Goal: Information Seeking & Learning: Learn about a topic

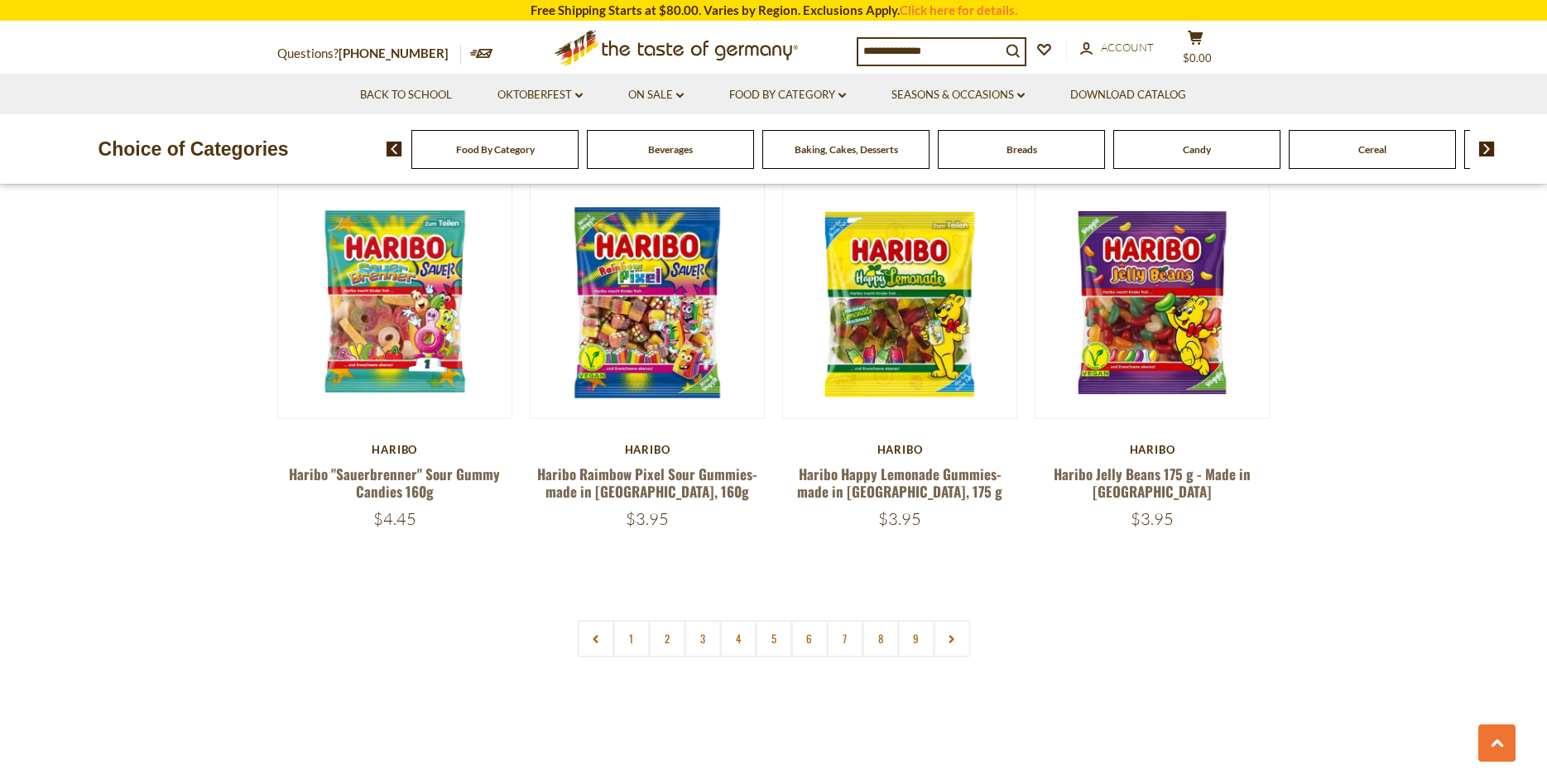
scroll to position [3799, 0]
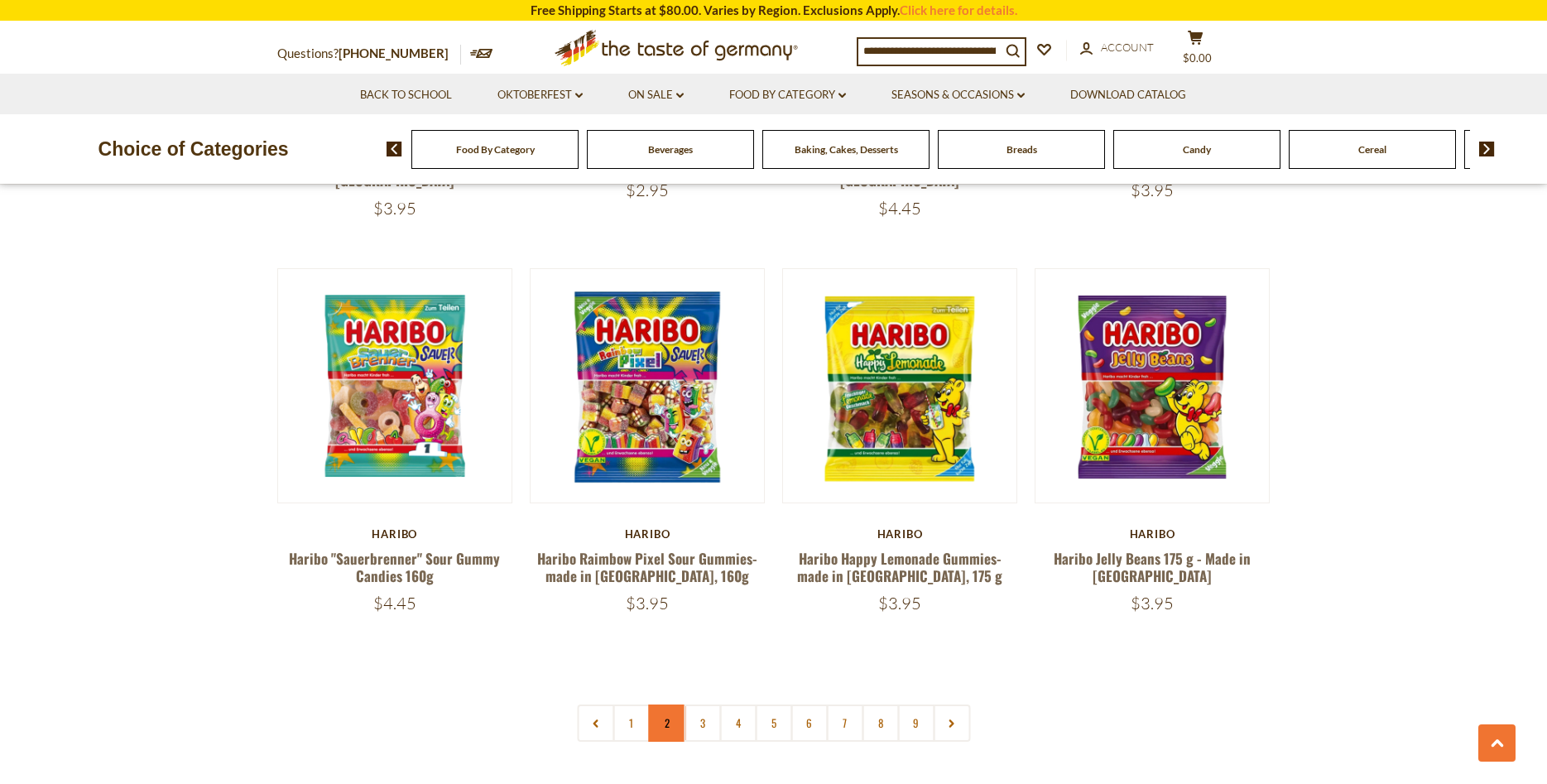
click at [661, 704] on link "2" at bounding box center [666, 722] width 37 height 37
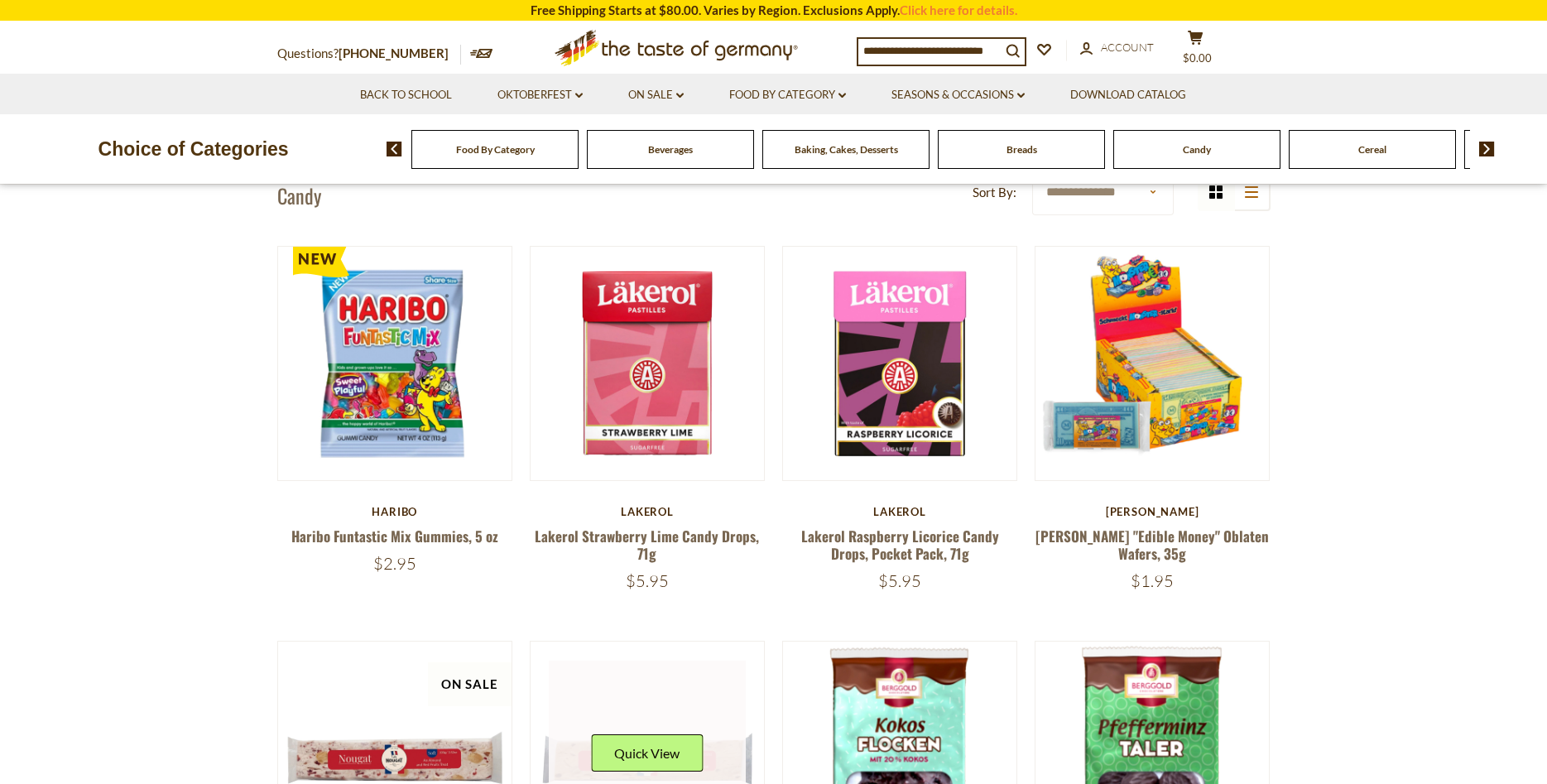
scroll to position [434, 0]
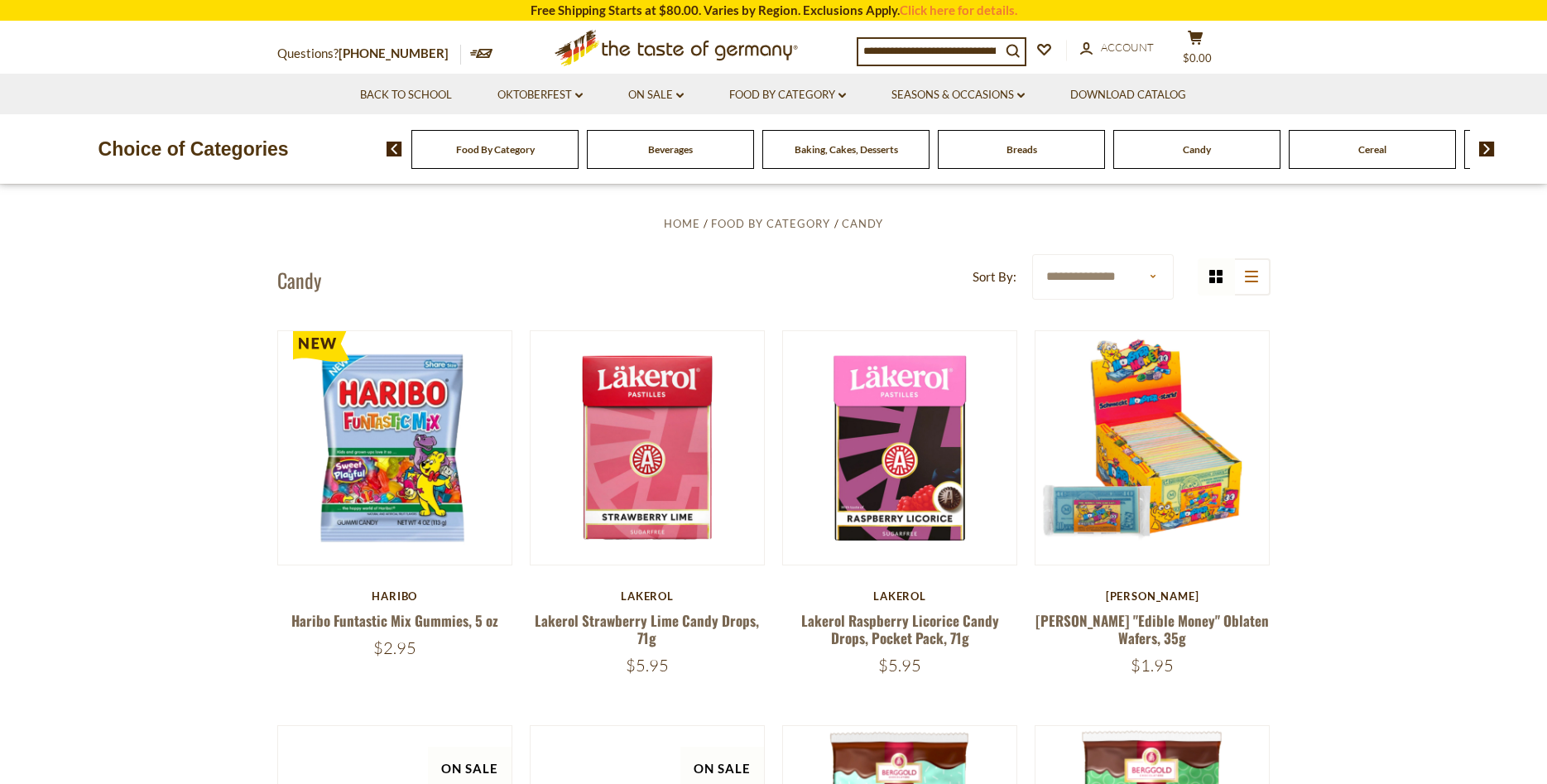
click at [950, 53] on input at bounding box center [929, 51] width 142 height 24
type input "*******"
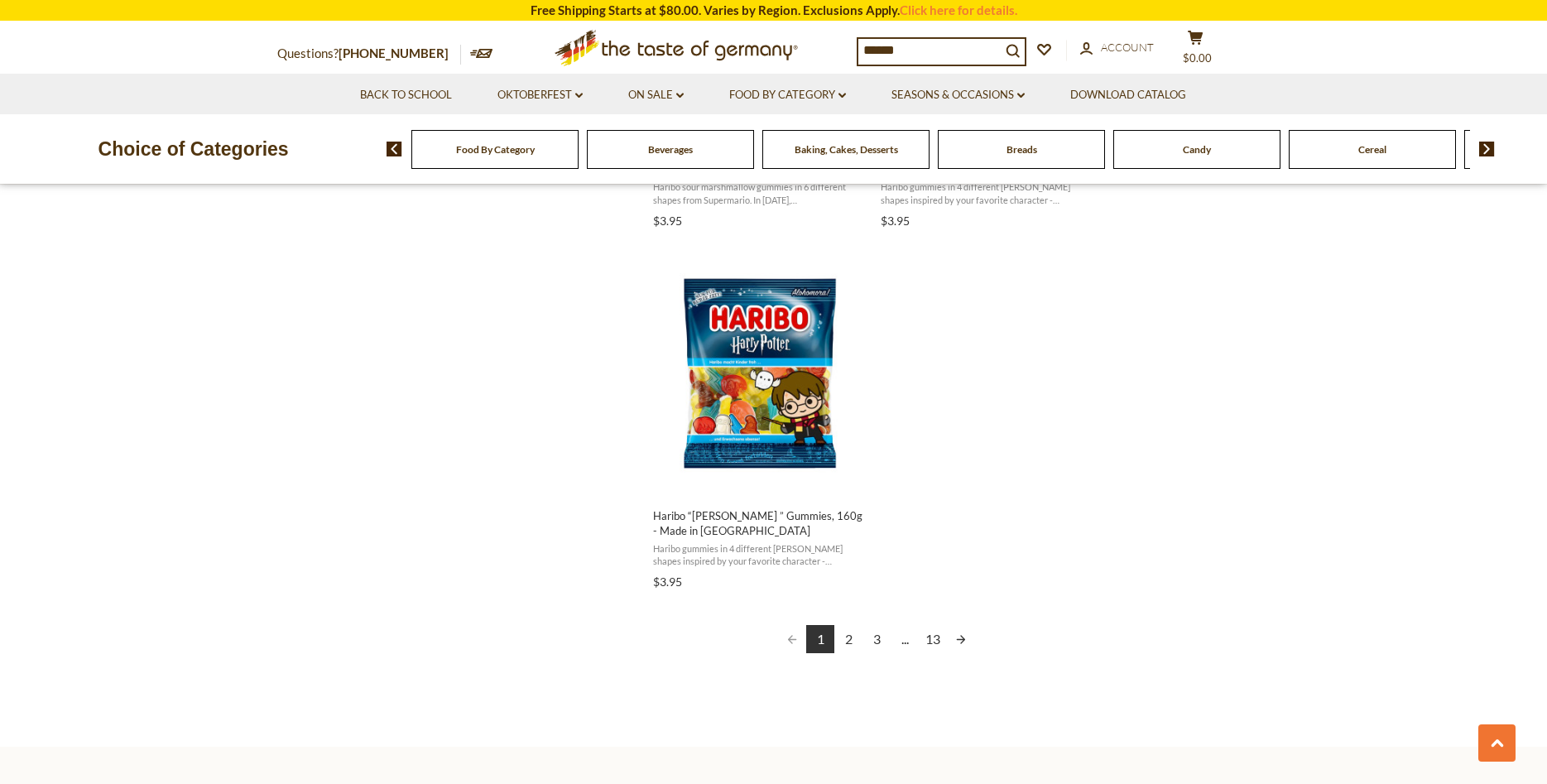
scroll to position [2870, 0]
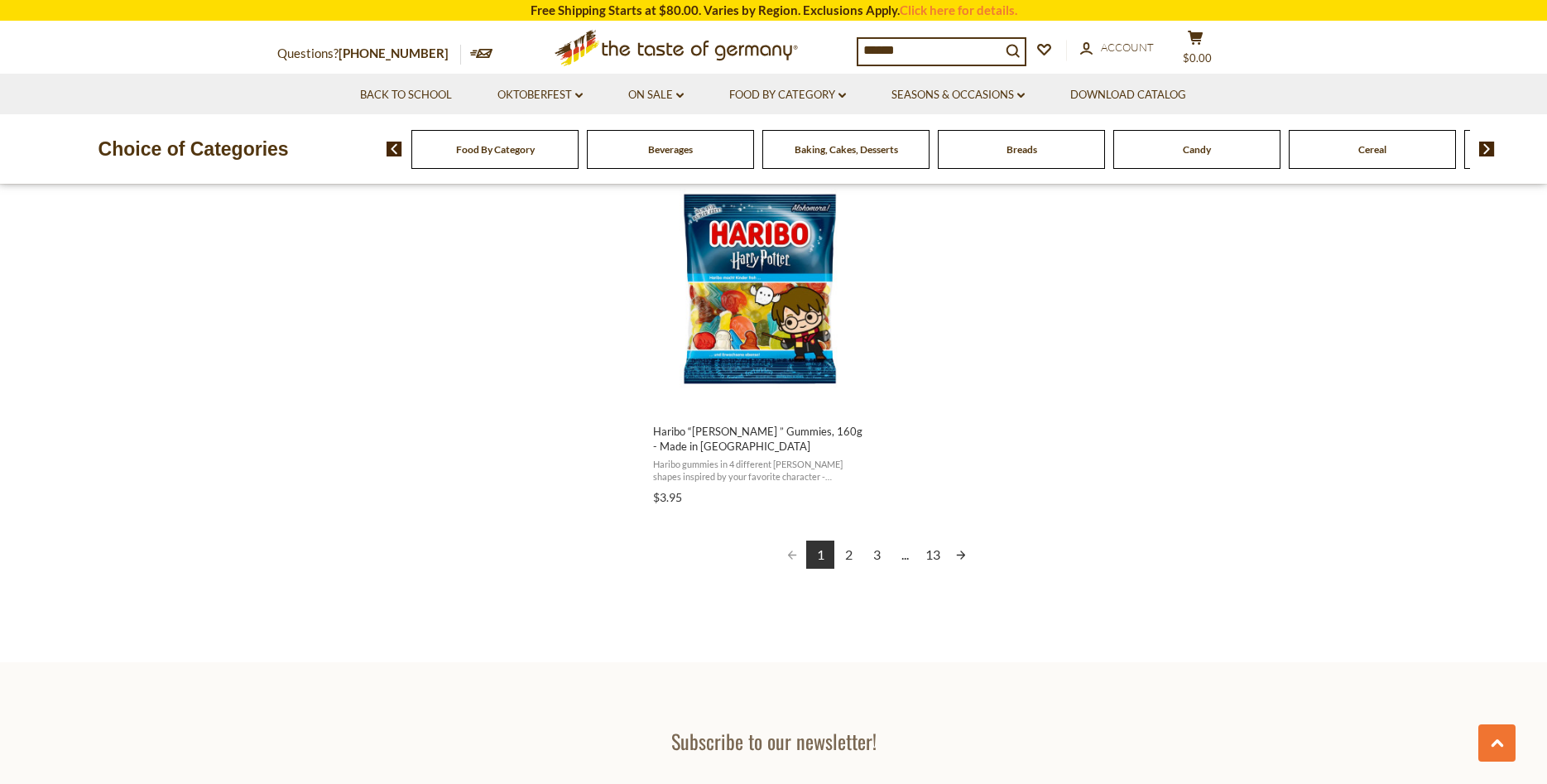
click at [845, 555] on link "2" at bounding box center [848, 554] width 28 height 28
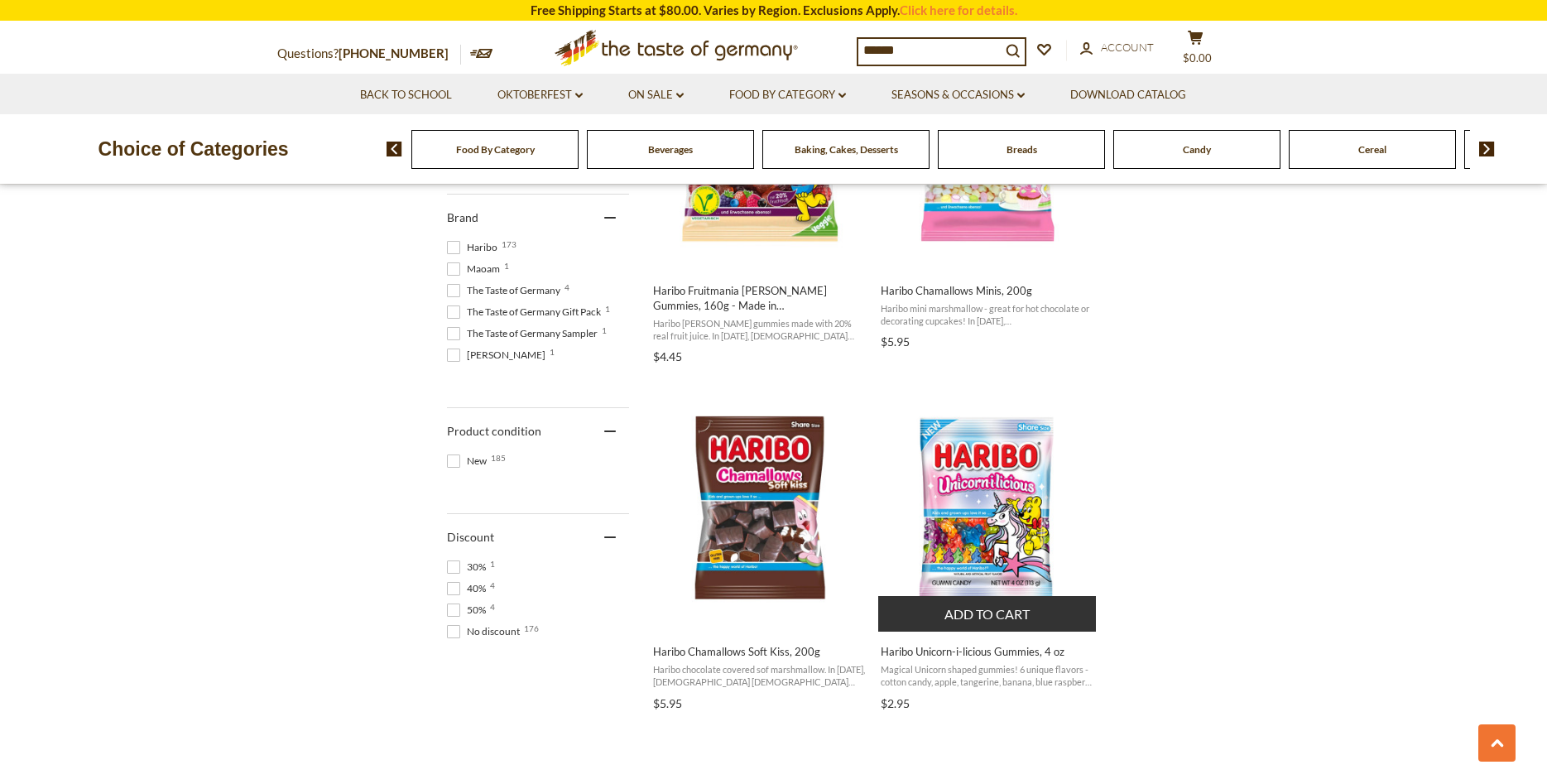
scroll to position [928, 0]
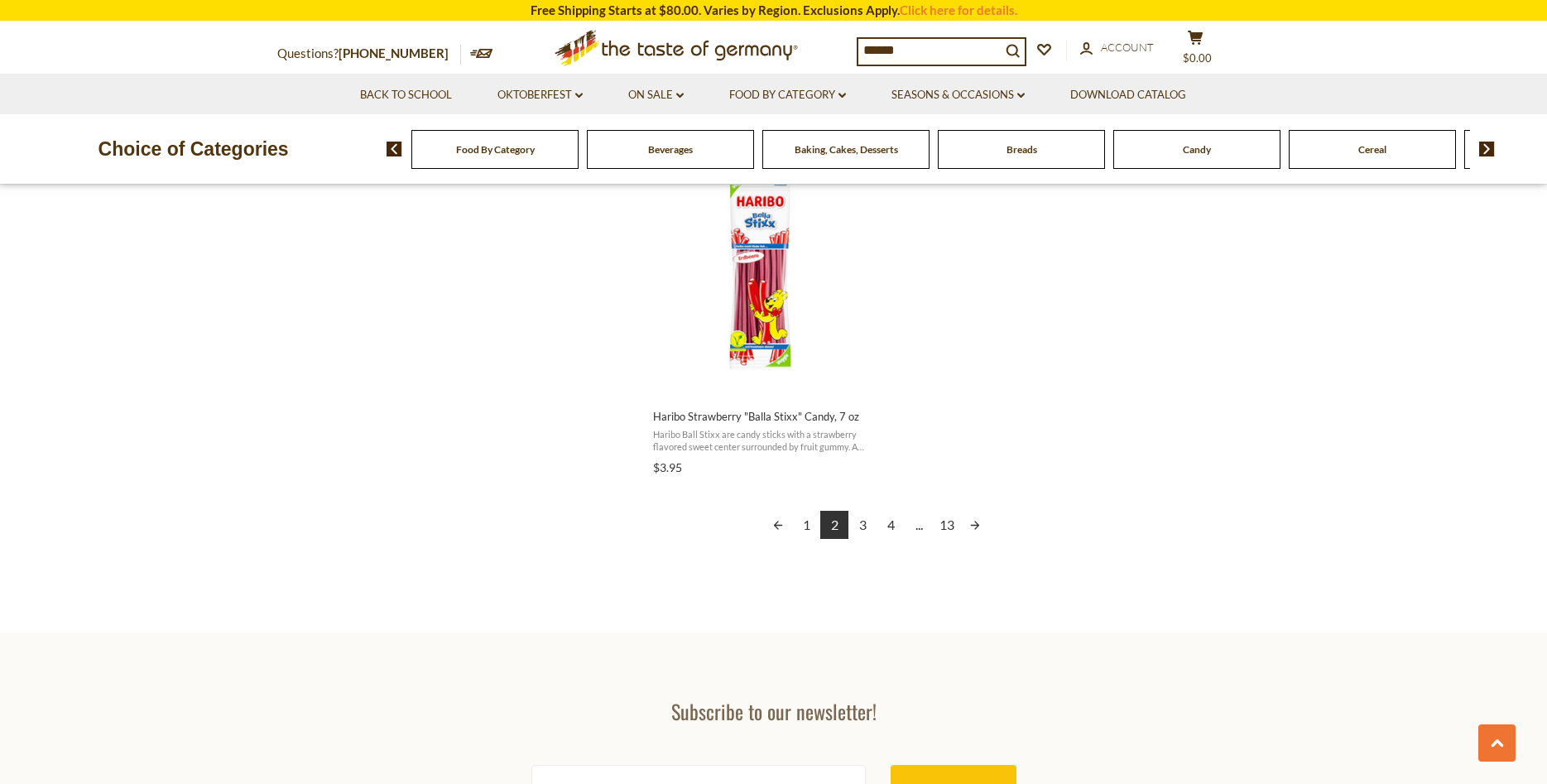
click at [865, 522] on link "3" at bounding box center [862, 524] width 28 height 28
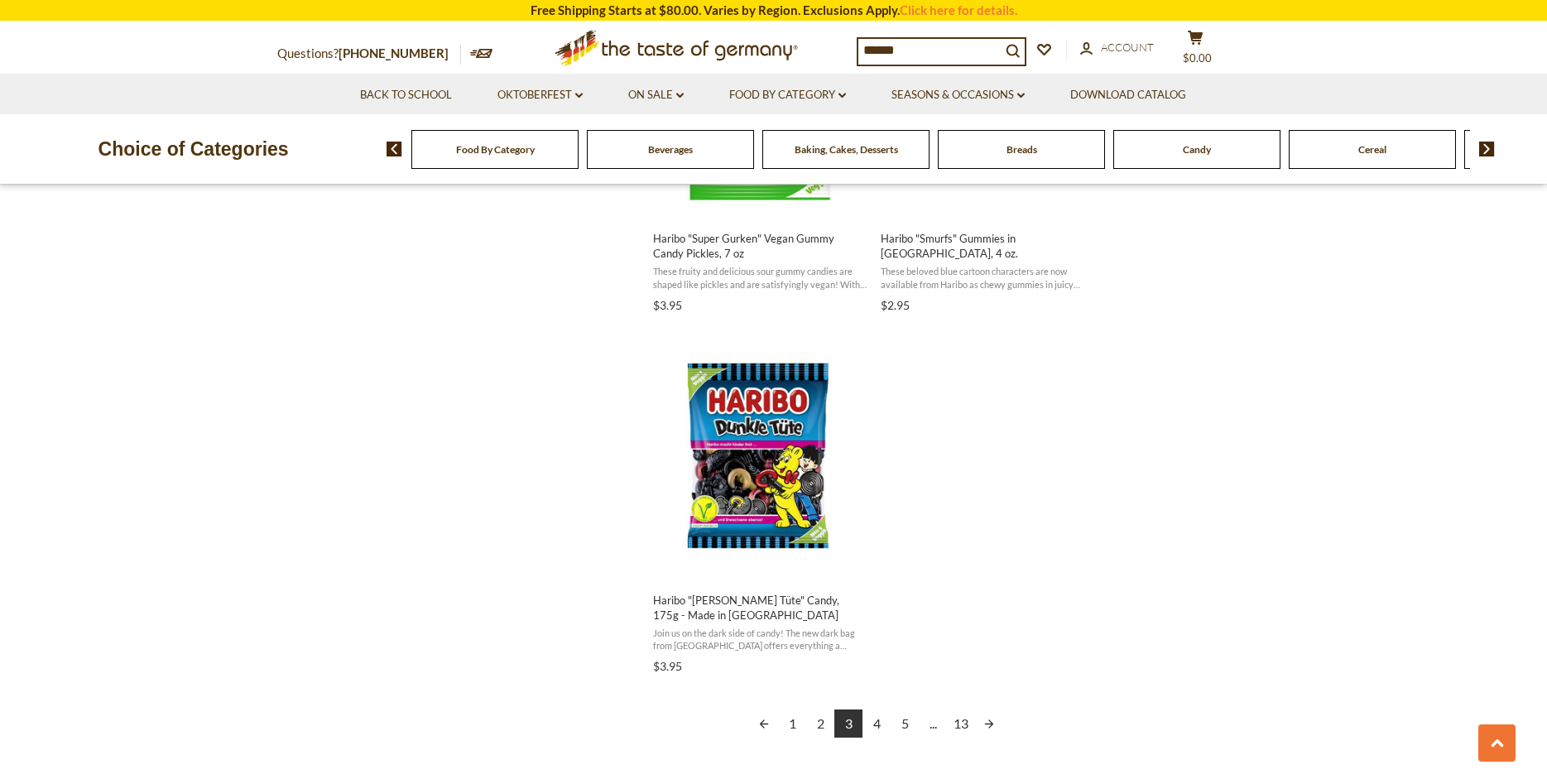
scroll to position [2785, 0]
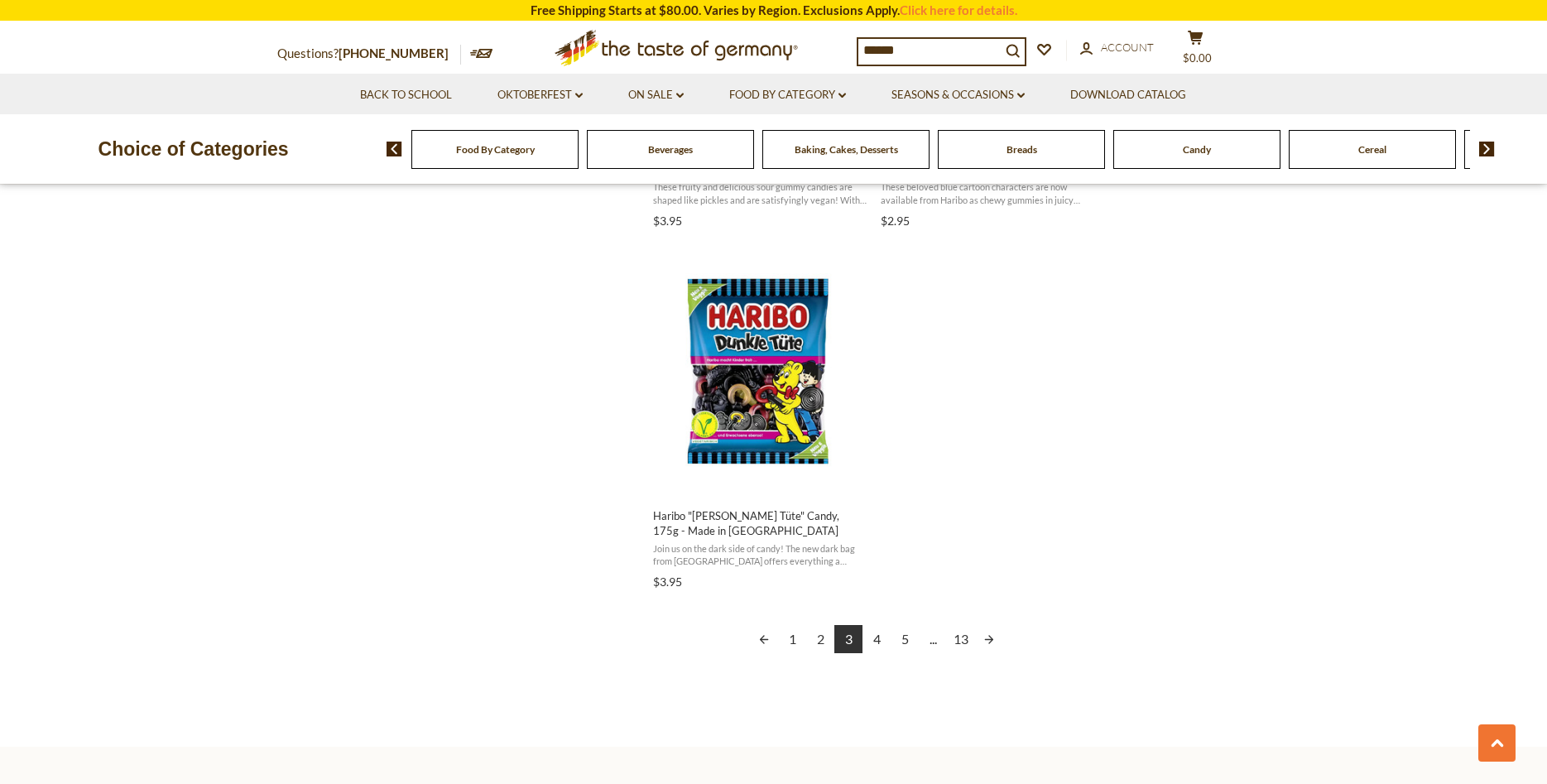
click at [878, 639] on link "4" at bounding box center [876, 638] width 28 height 28
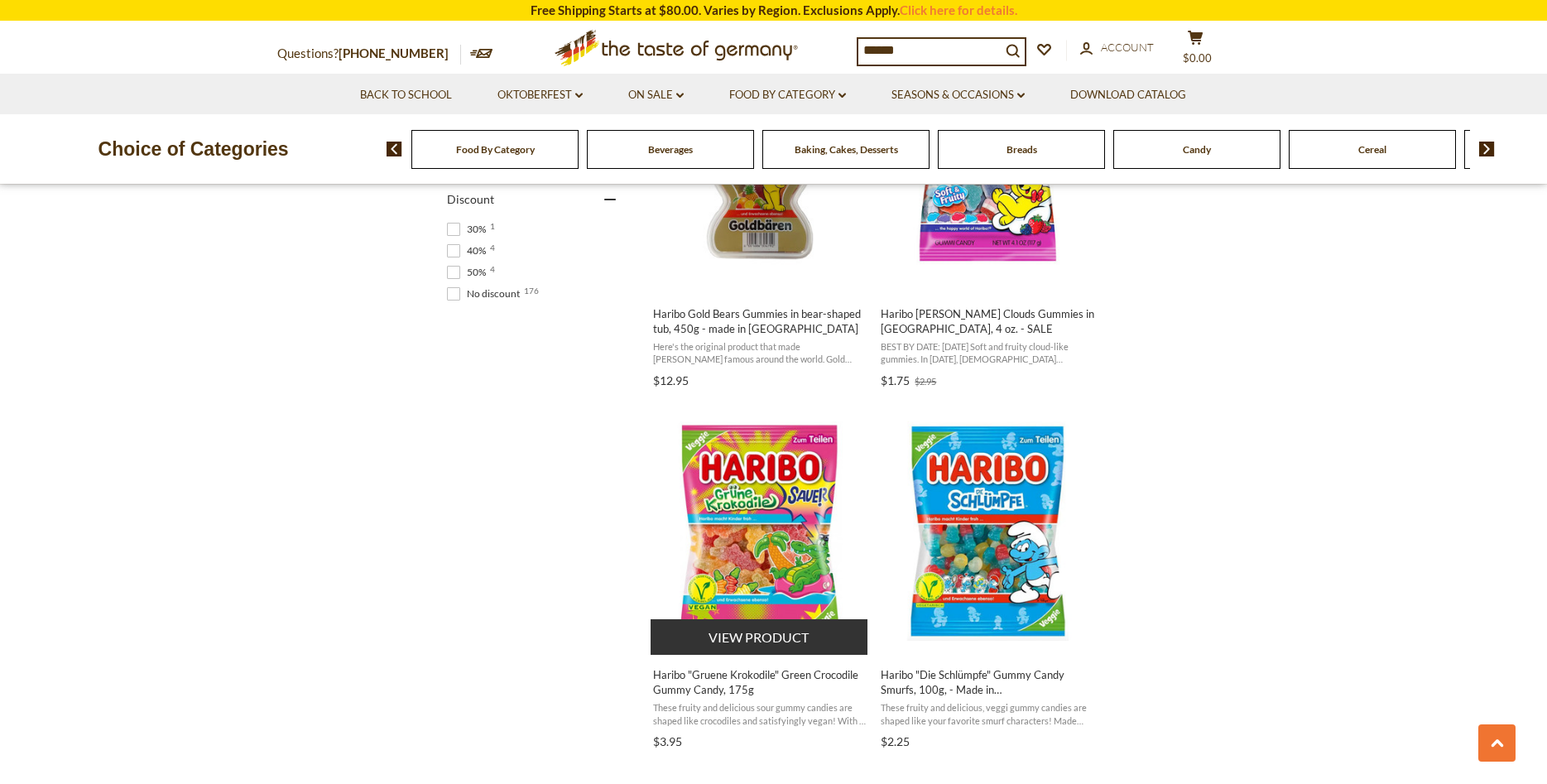
scroll to position [1350, 0]
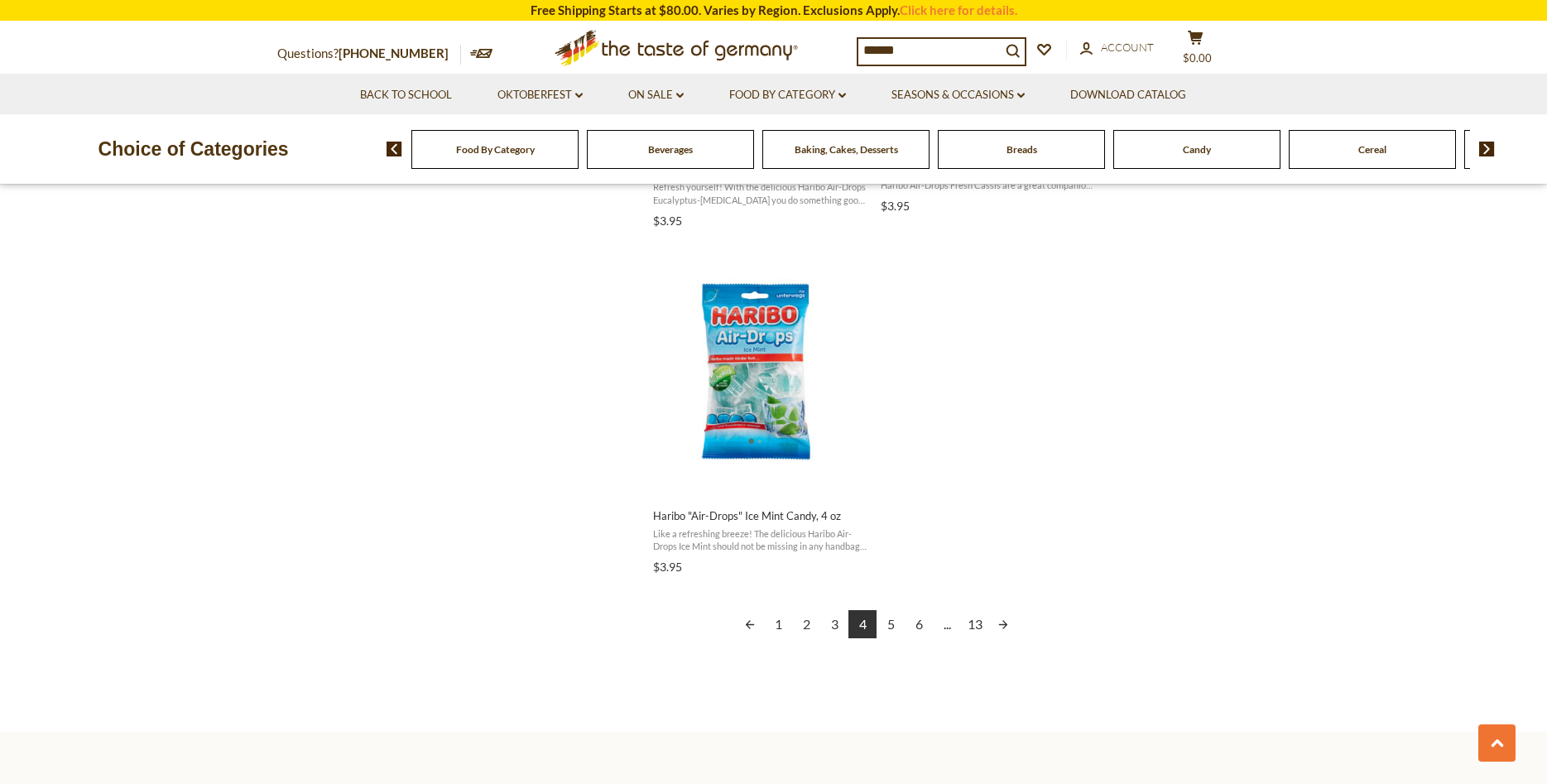
click at [893, 615] on link "5" at bounding box center [890, 624] width 28 height 28
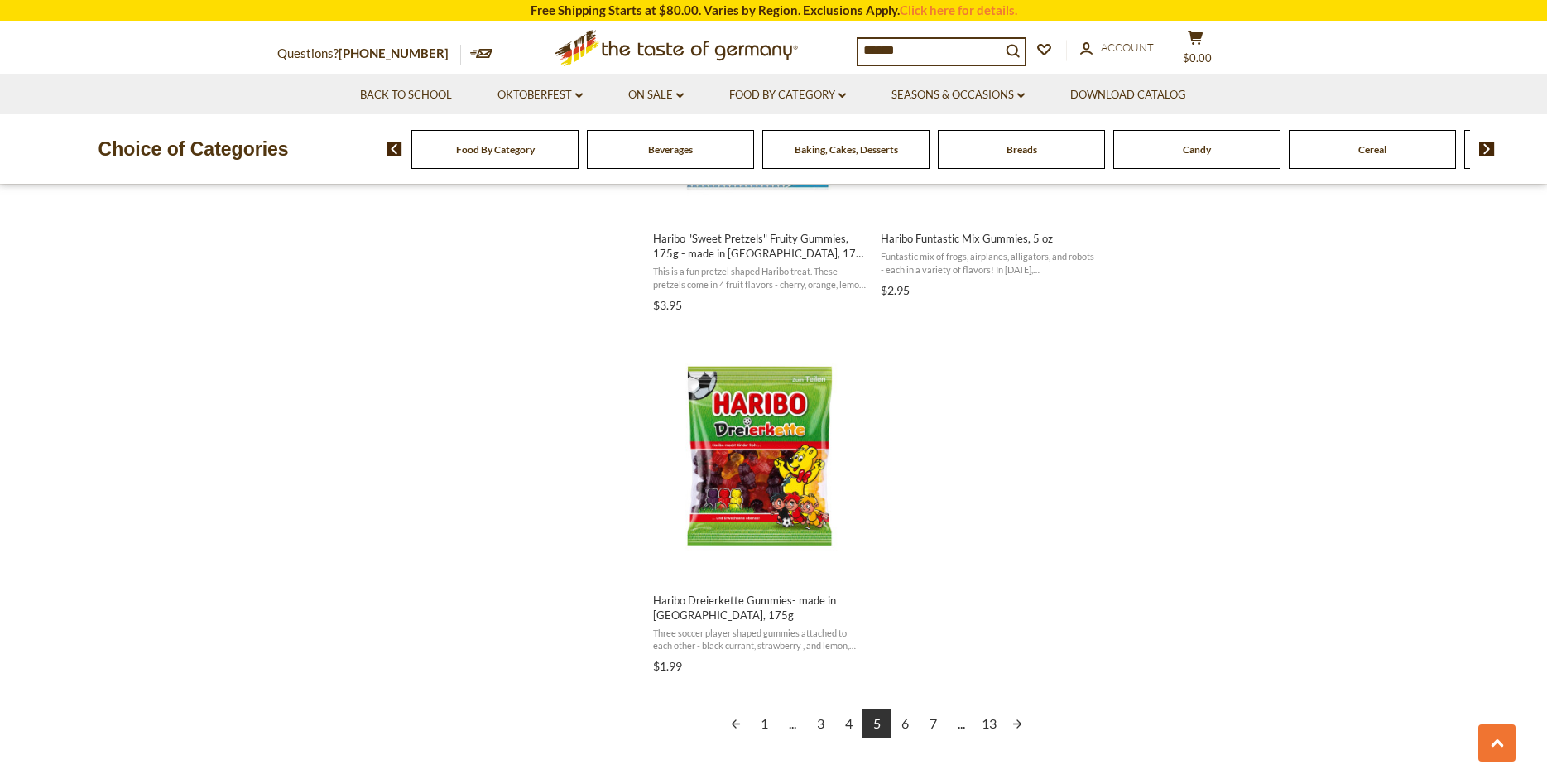
scroll to position [3039, 0]
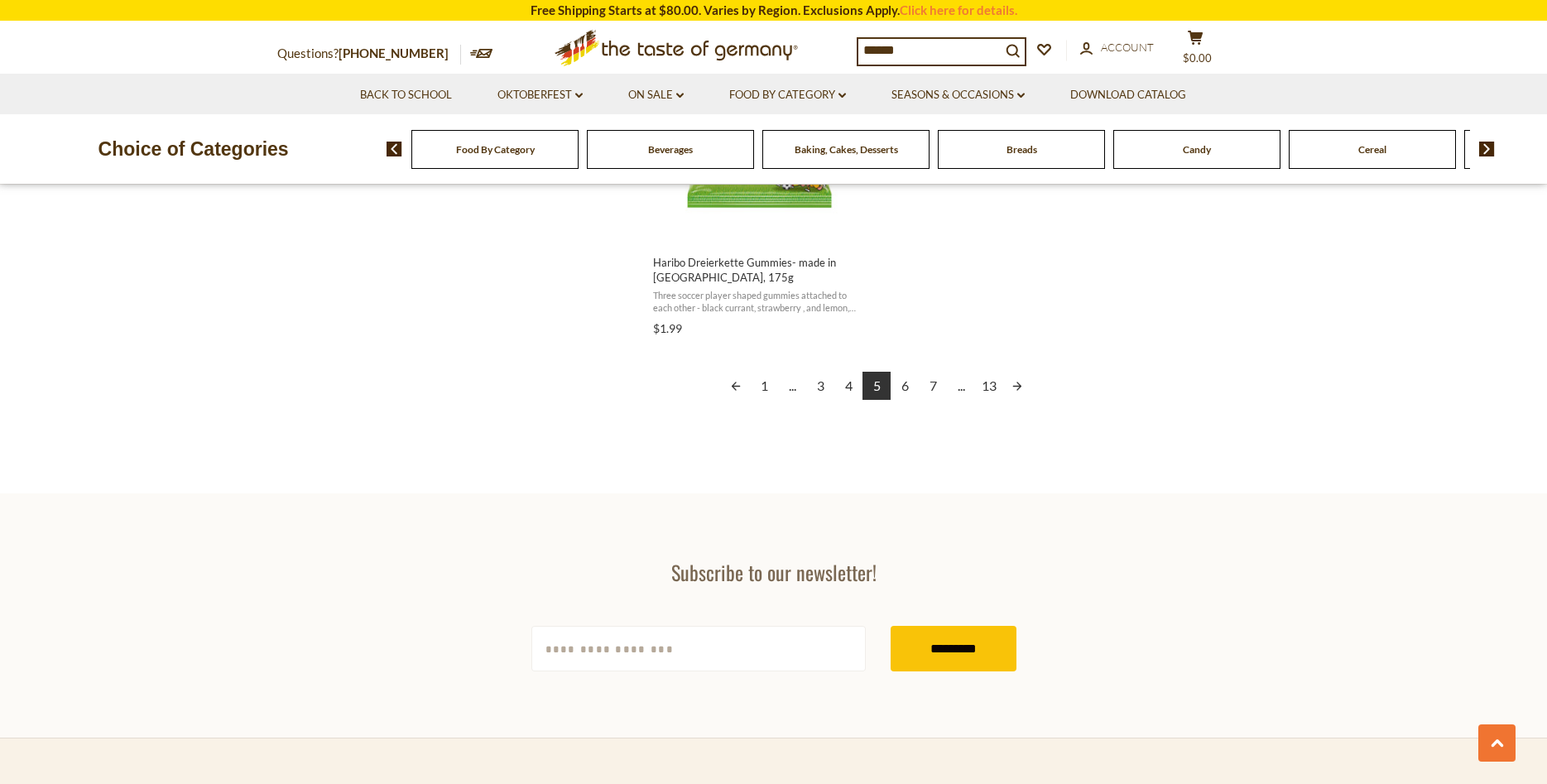
click at [908, 391] on link "6" at bounding box center [904, 385] width 28 height 28
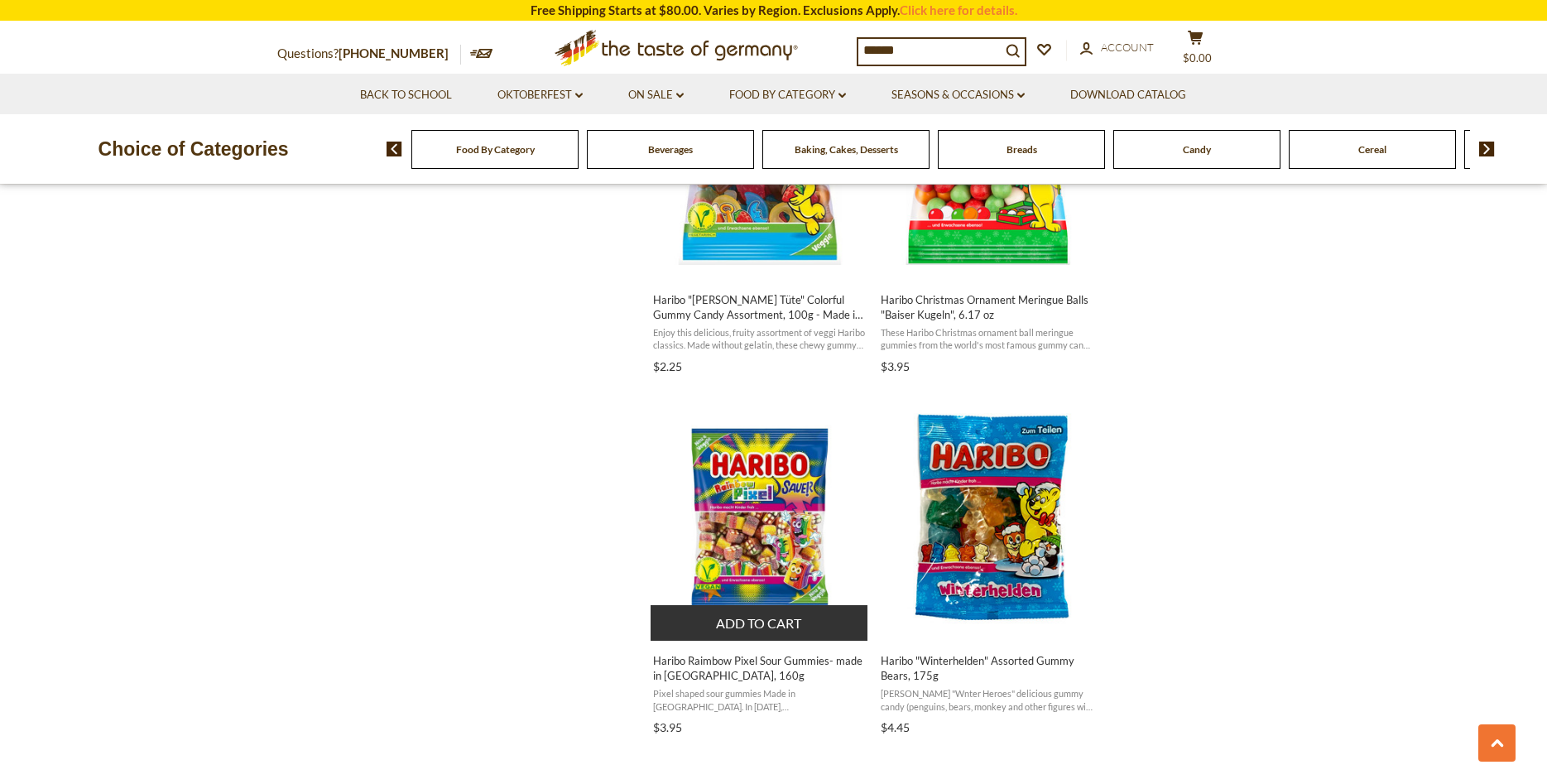
scroll to position [2448, 0]
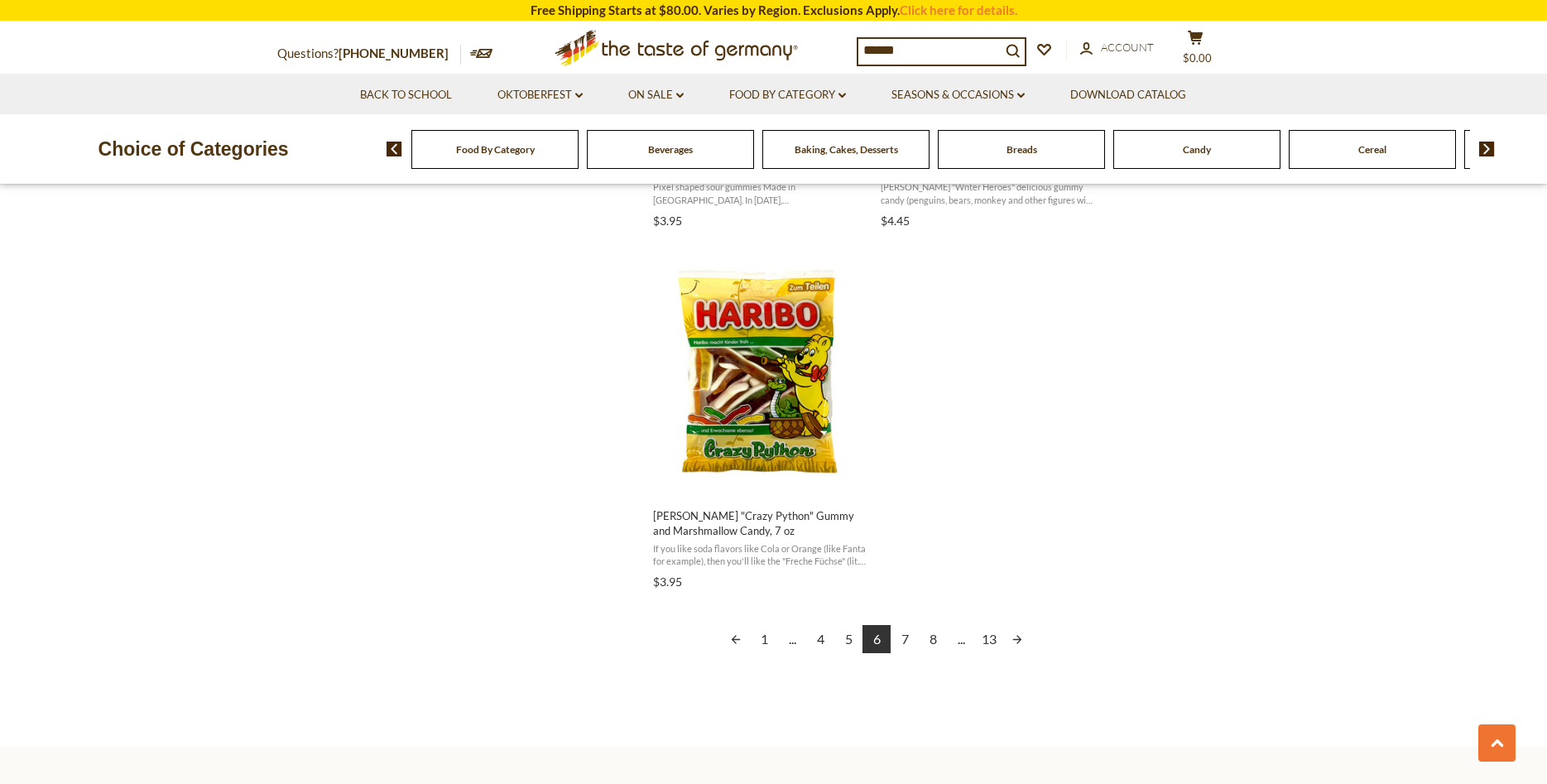
click at [905, 632] on link "7" at bounding box center [904, 638] width 28 height 28
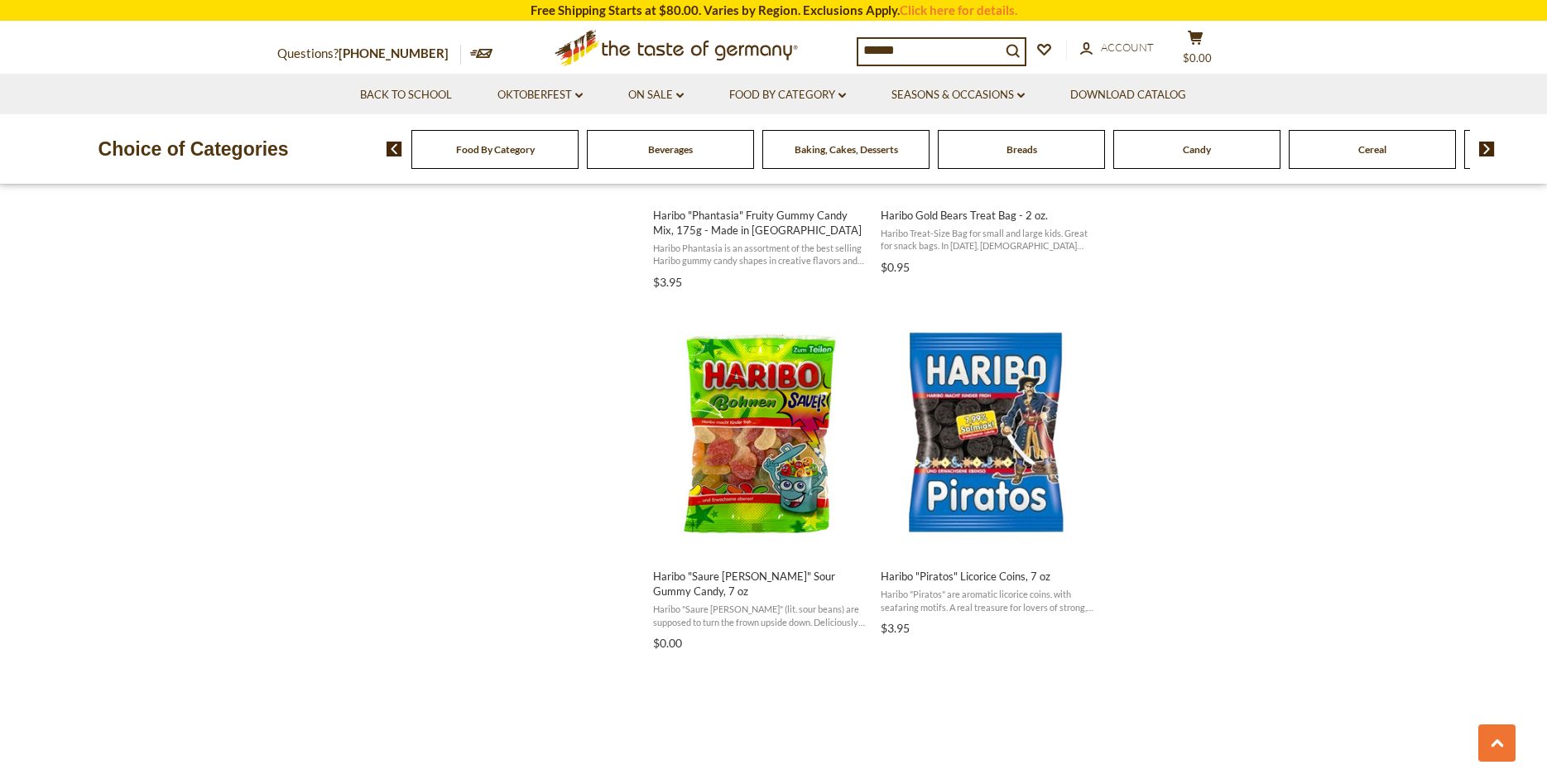
scroll to position [2954, 0]
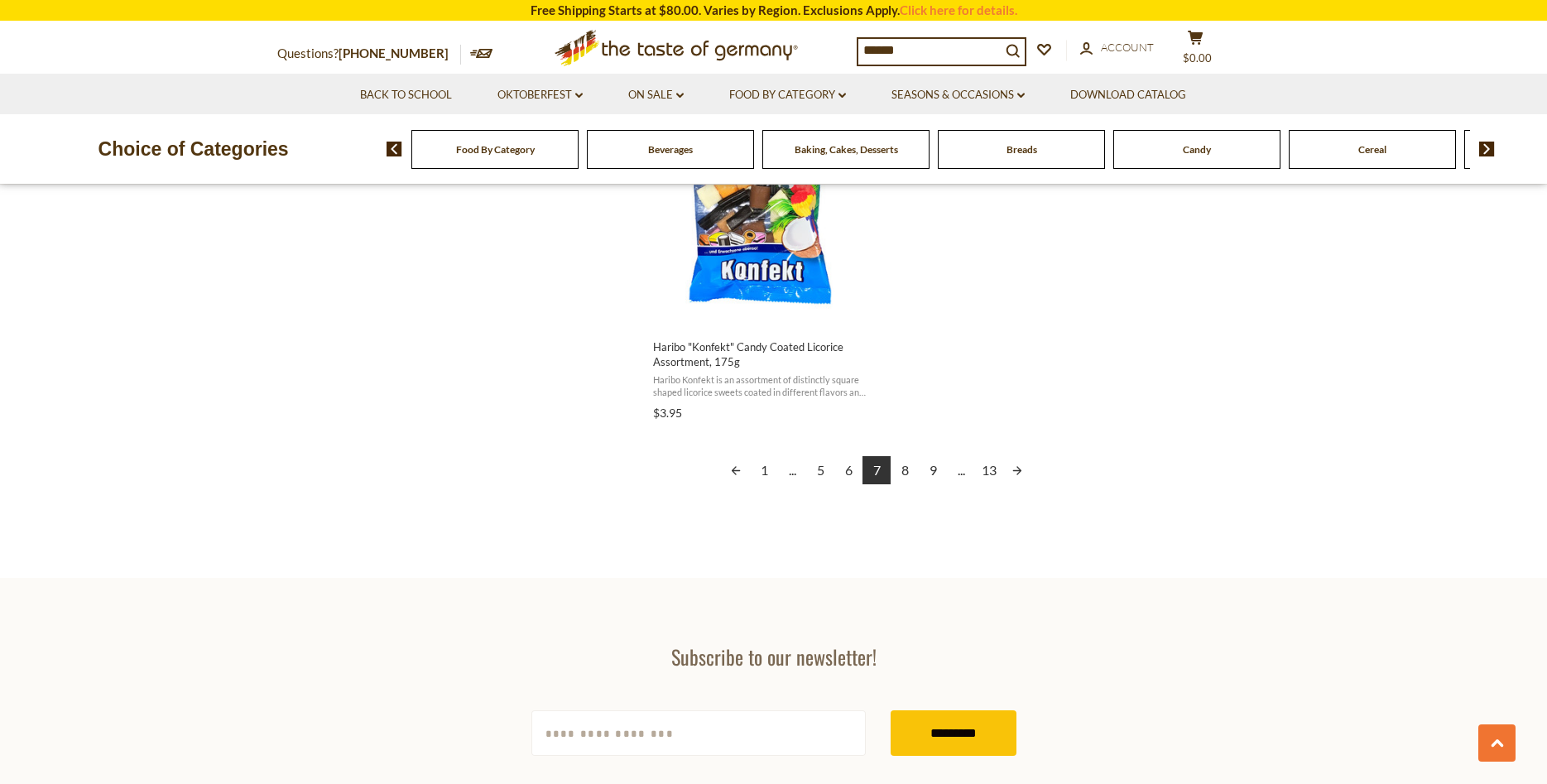
click at [900, 472] on link "8" at bounding box center [904, 469] width 28 height 28
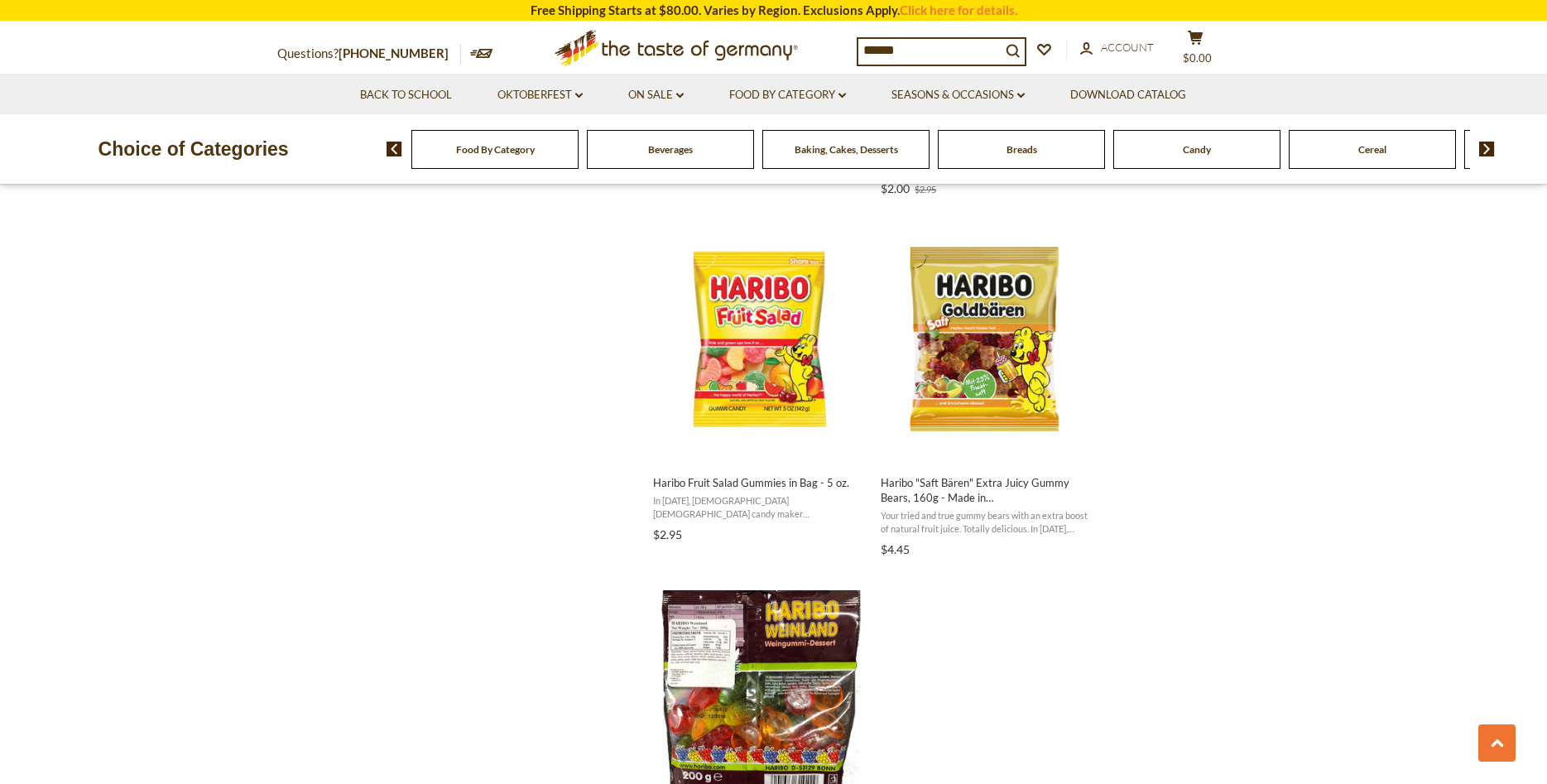
scroll to position [2870, 0]
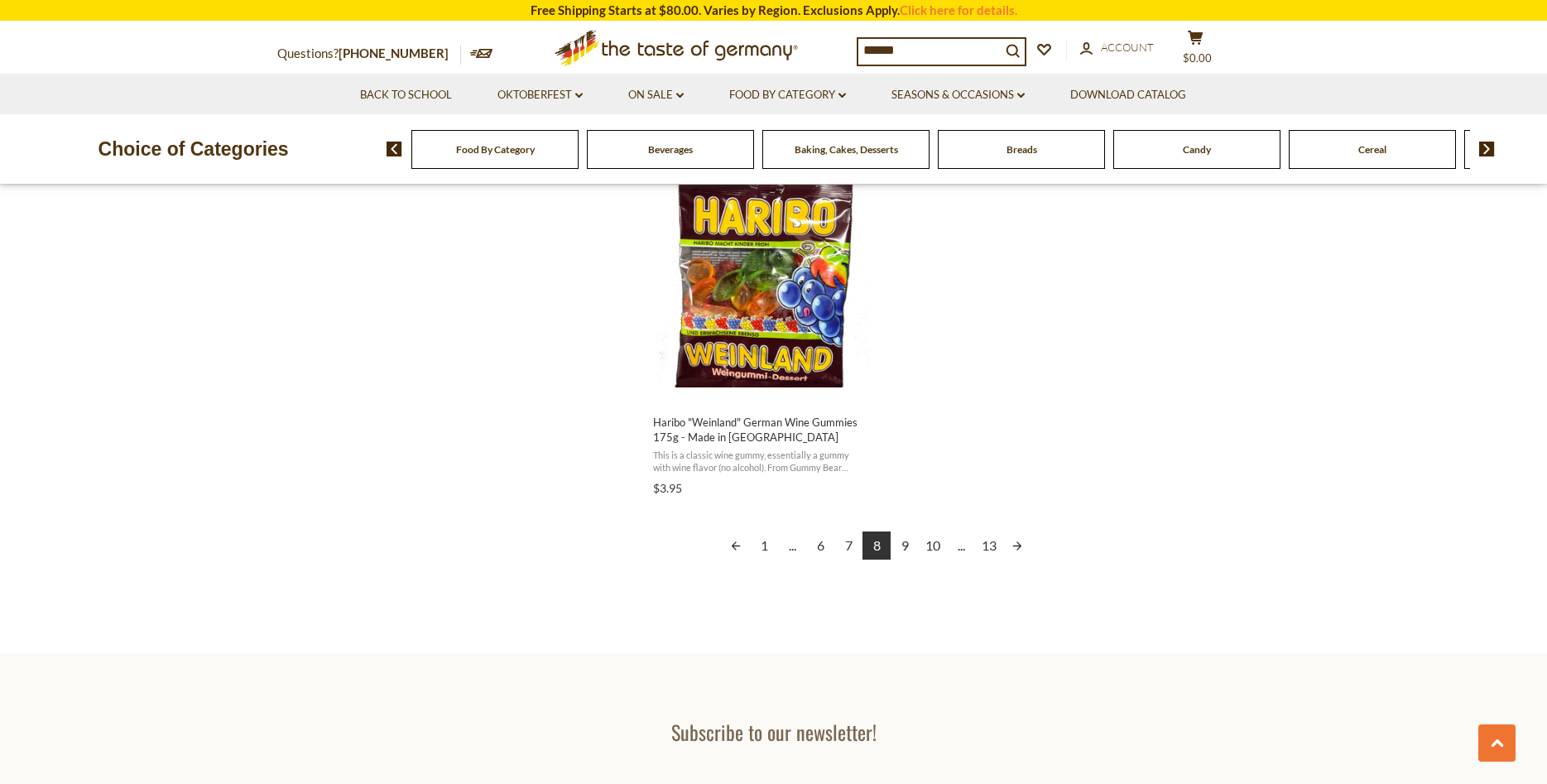
click at [905, 541] on link "9" at bounding box center [904, 545] width 28 height 28
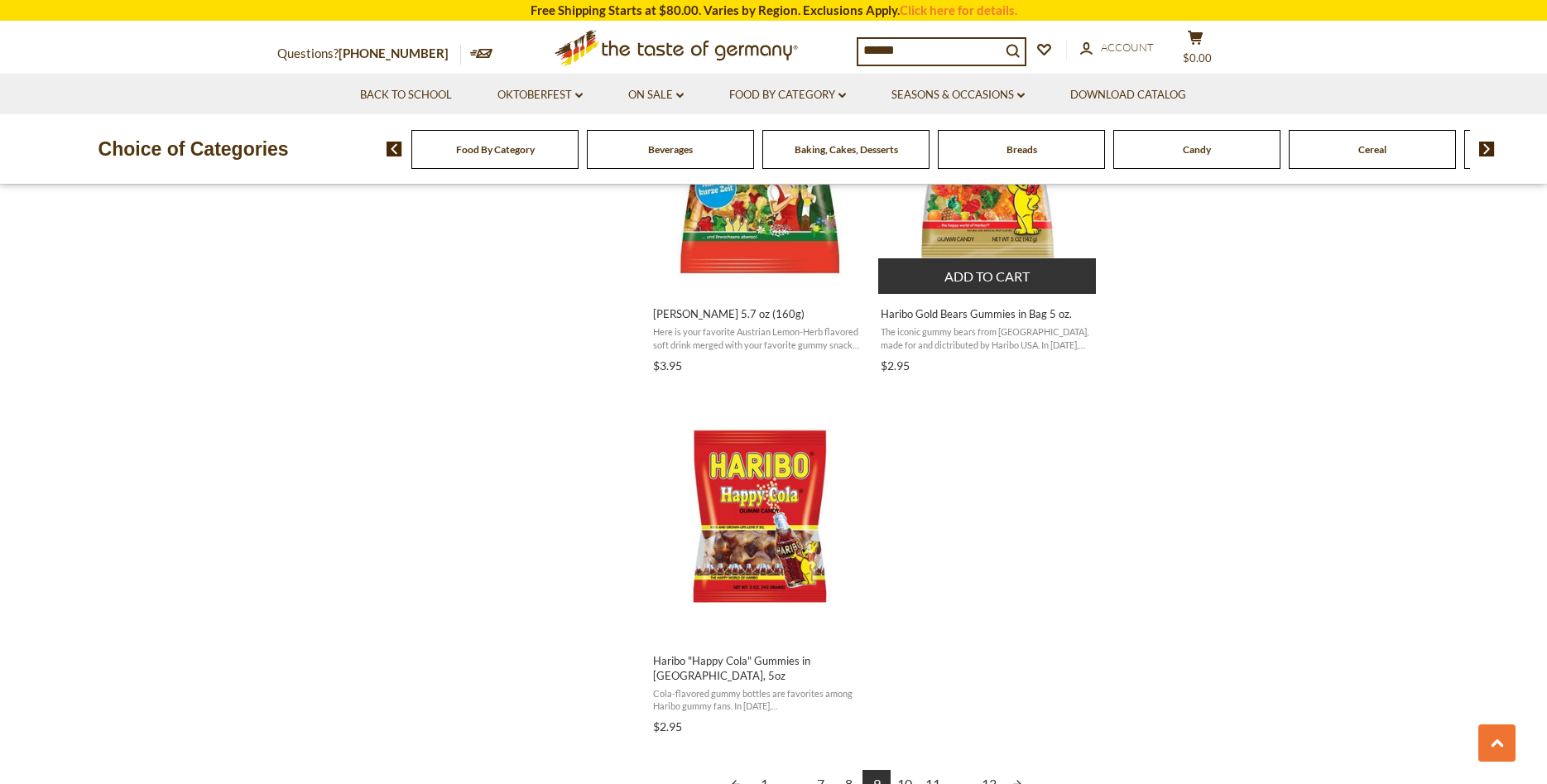
scroll to position [3123, 0]
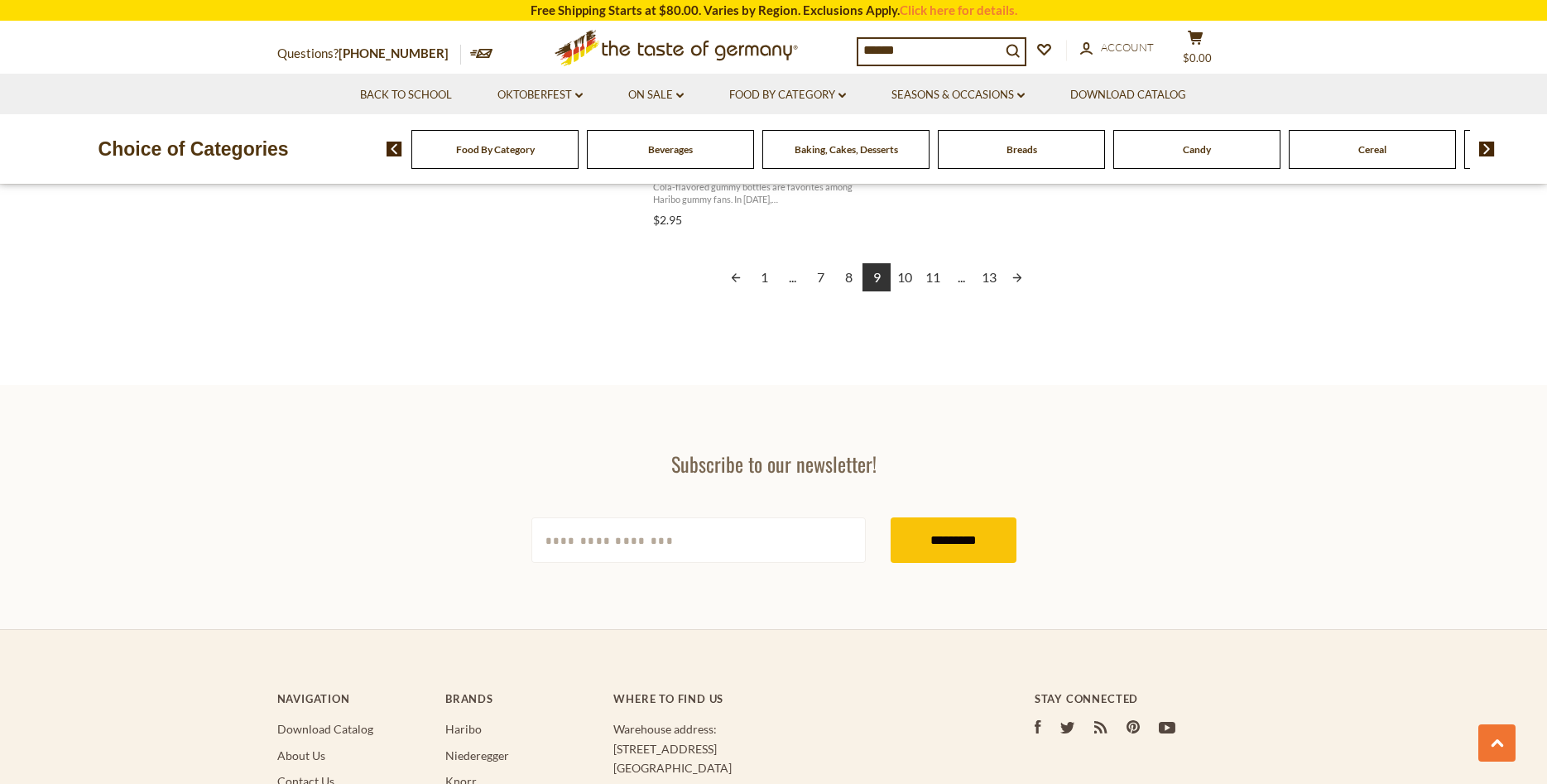
click at [910, 263] on link "10" at bounding box center [904, 276] width 28 height 28
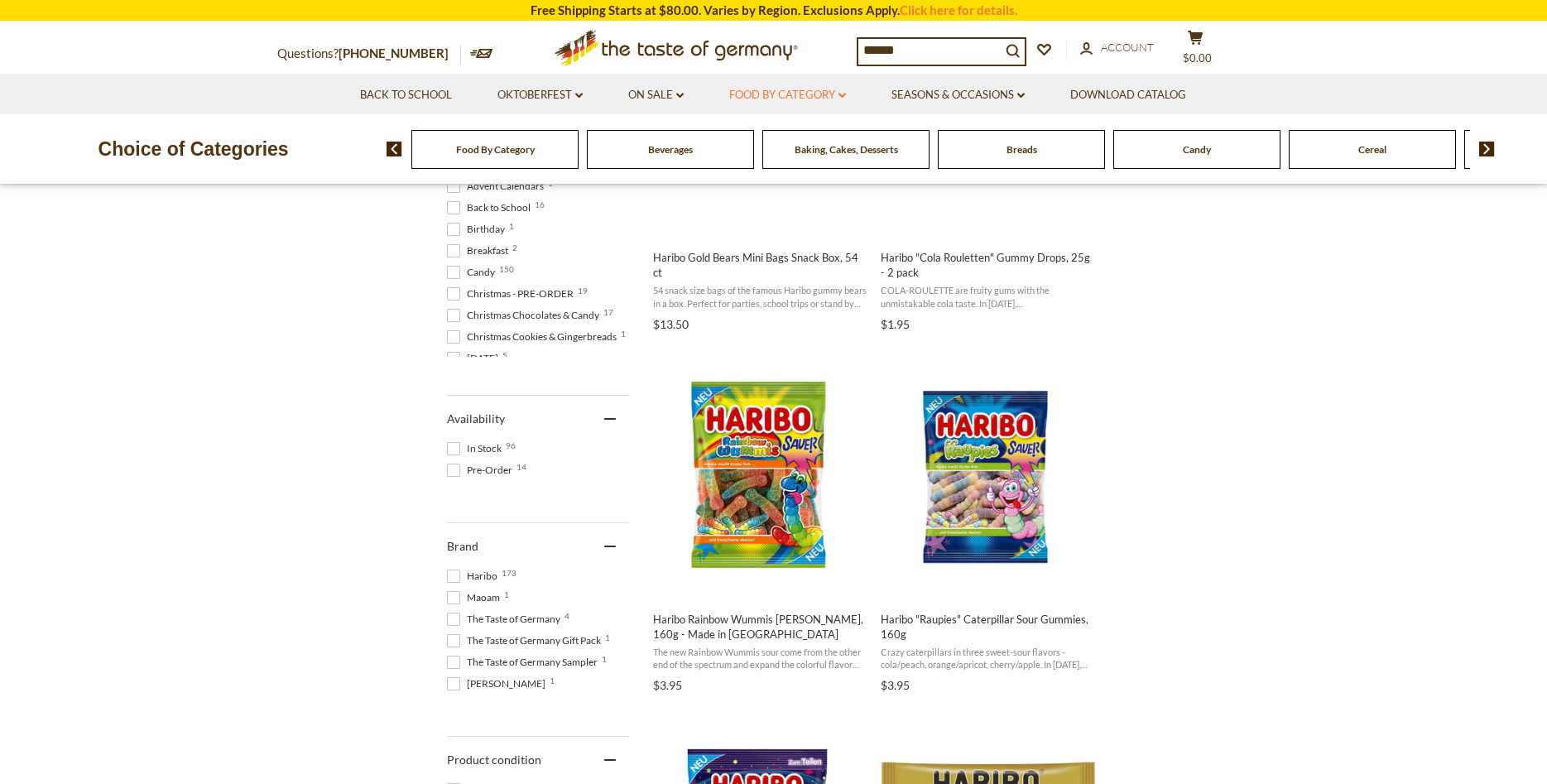
scroll to position [422, 0]
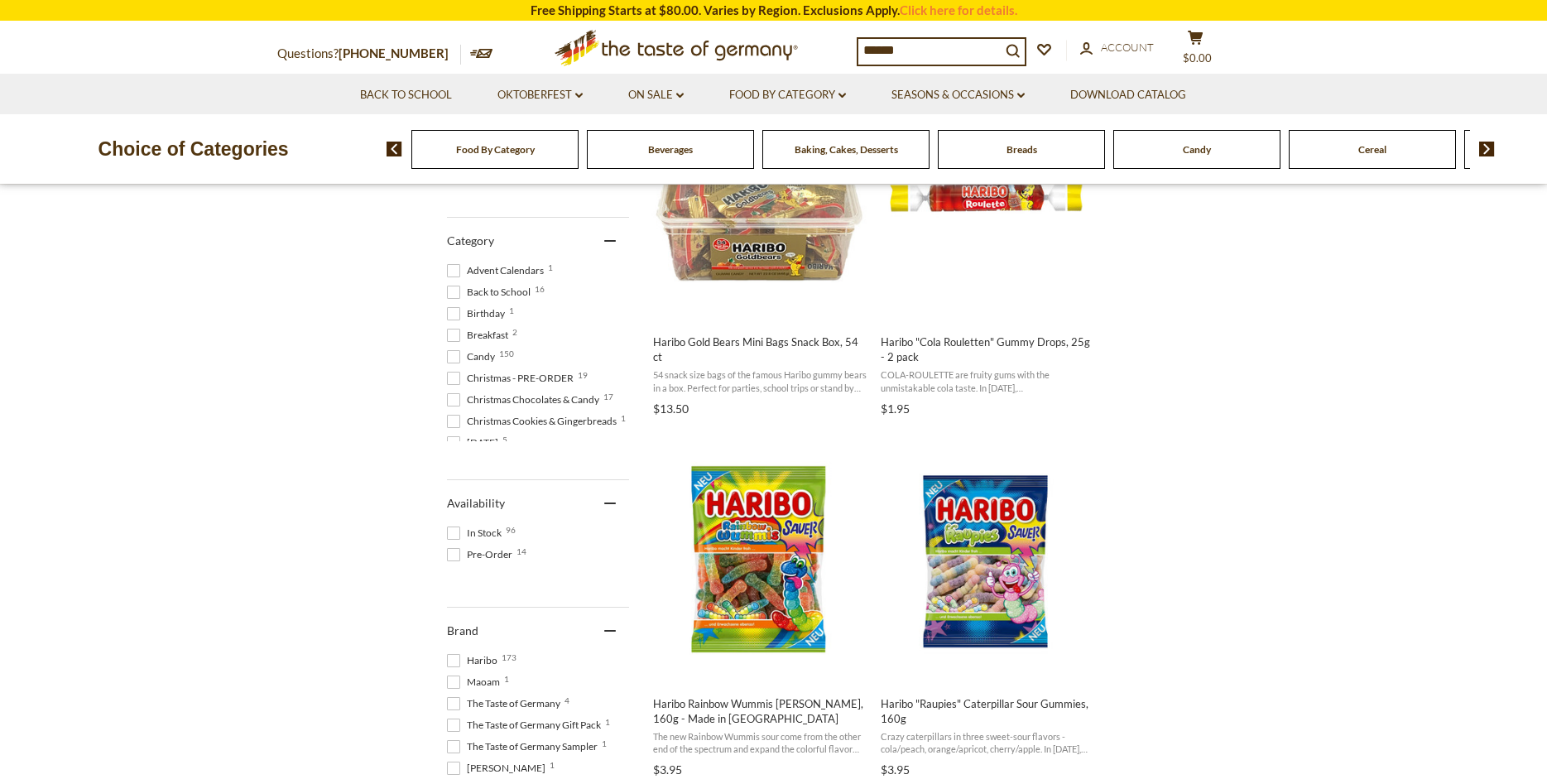
drag, startPoint x: 964, startPoint y: 50, endPoint x: 707, endPoint y: 23, distance: 258.4
click at [859, 39] on input "******" at bounding box center [929, 51] width 142 height 24
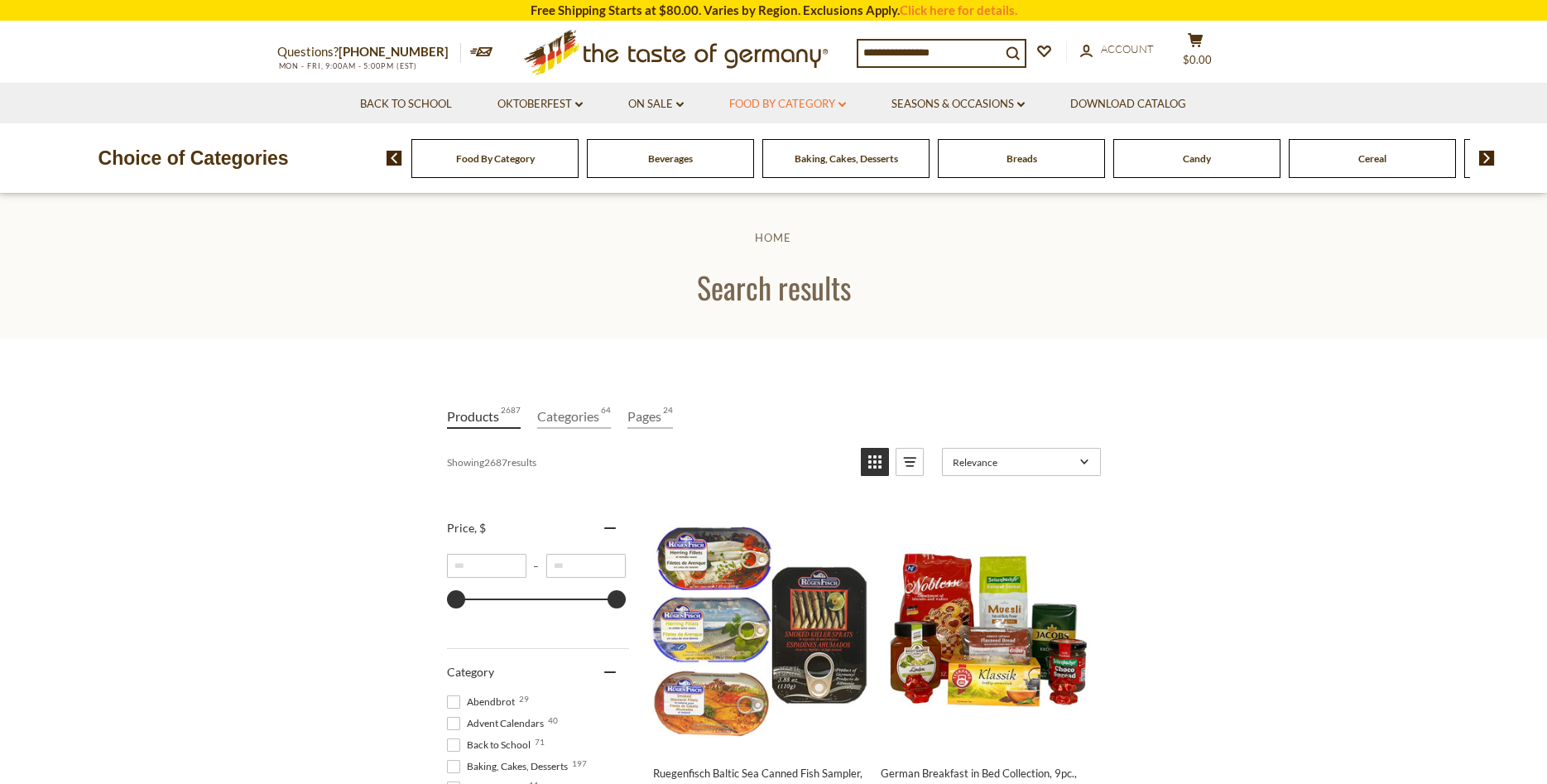
click at [806, 104] on link "Food By Category dropdown_arrow" at bounding box center [787, 104] width 117 height 18
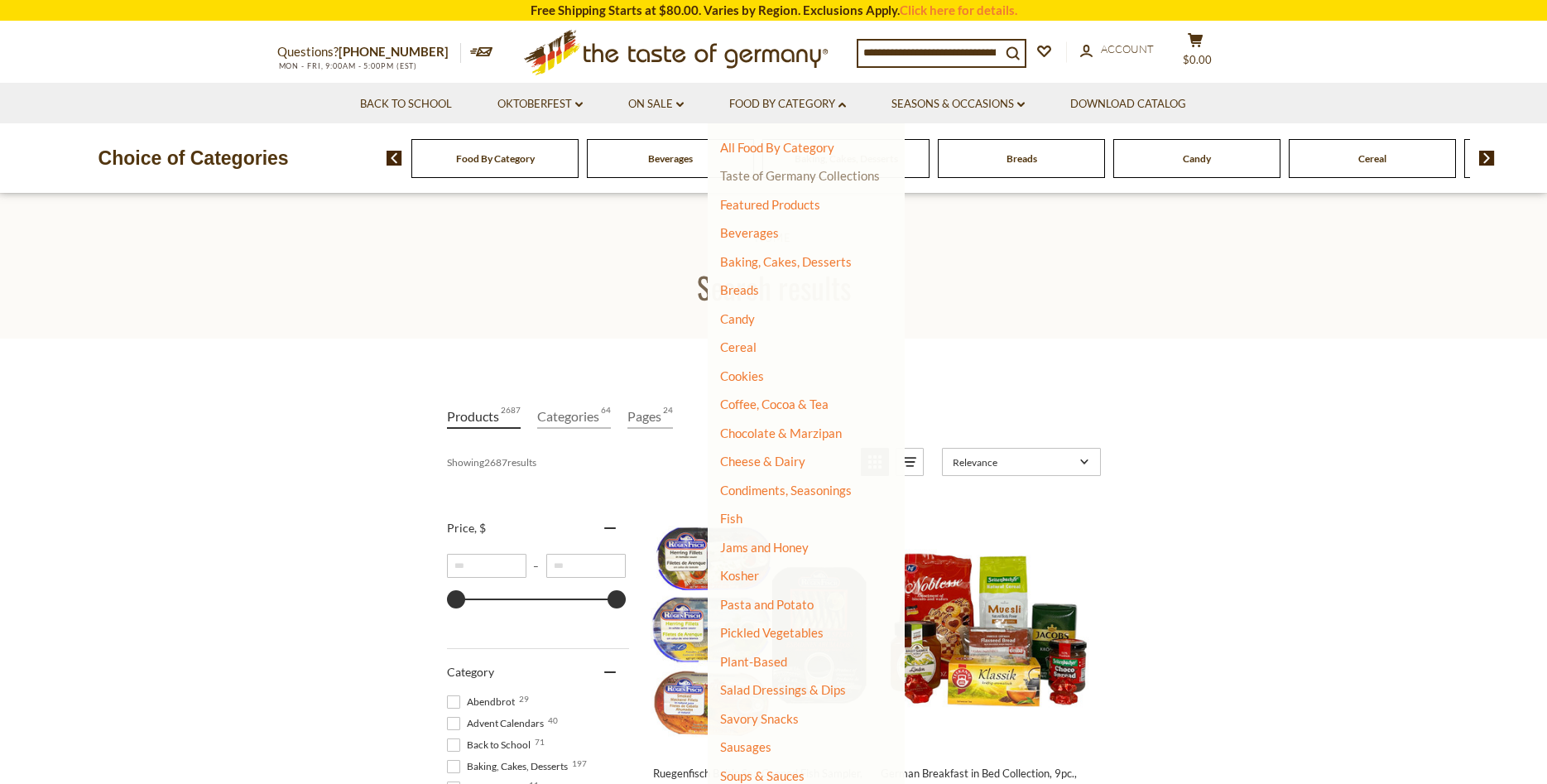
click at [793, 173] on link "Taste of Germany Collections" at bounding box center [800, 175] width 160 height 15
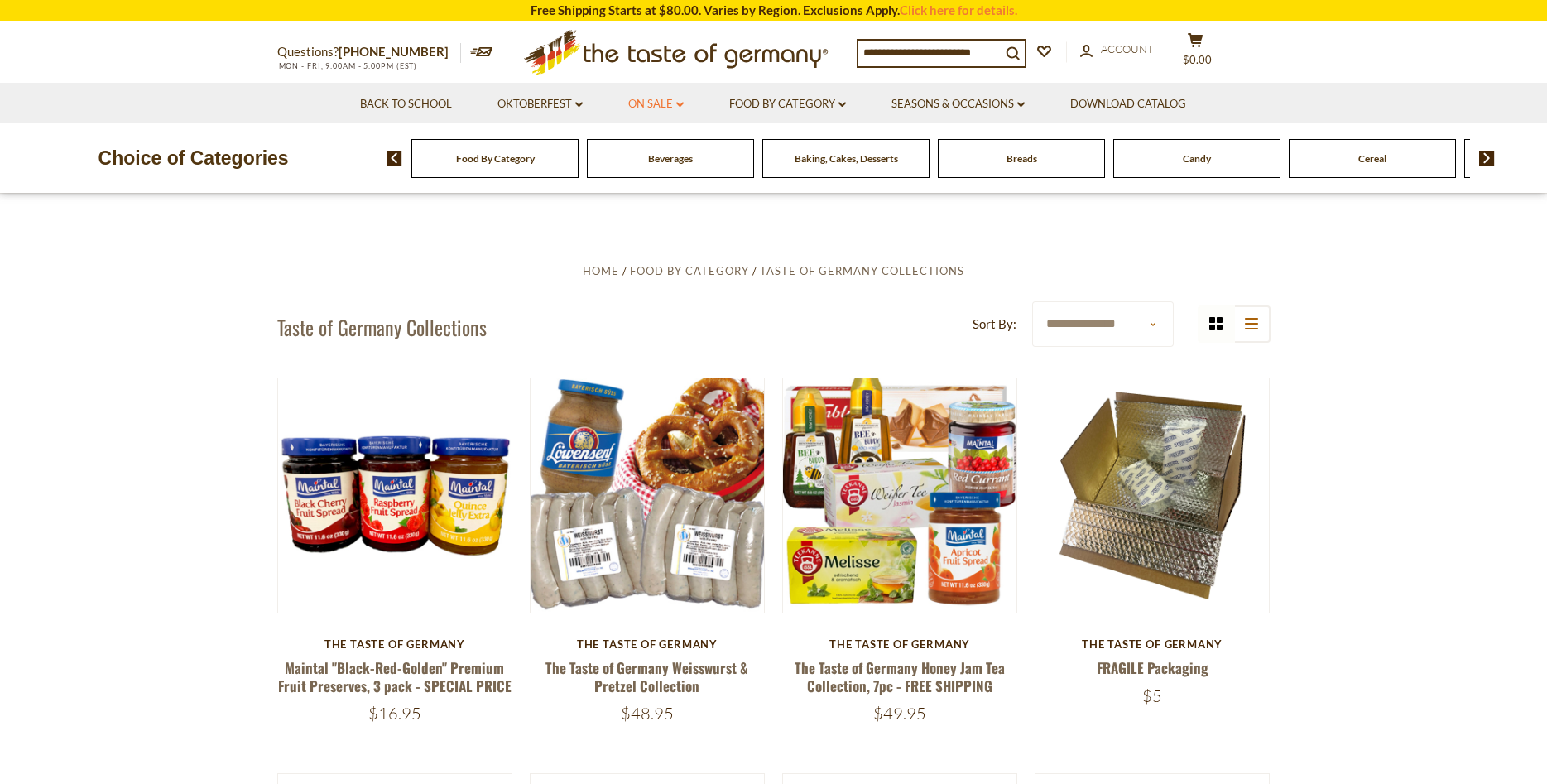
click at [647, 100] on link "On Sale dropdown_arrow" at bounding box center [656, 104] width 55 height 18
click at [775, 108] on link "Food By Category dropdown_arrow" at bounding box center [787, 104] width 117 height 18
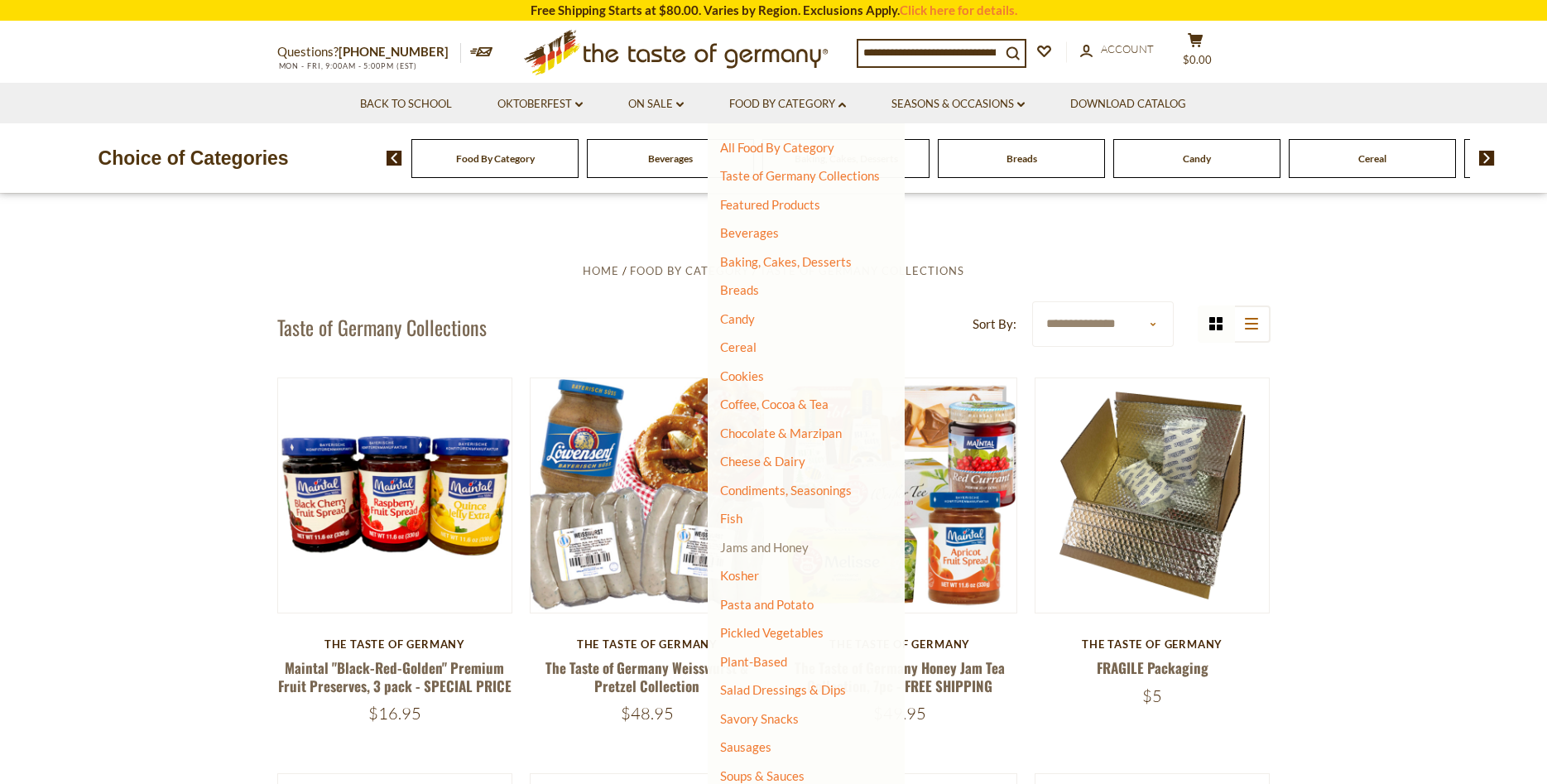
scroll to position [110, 0]
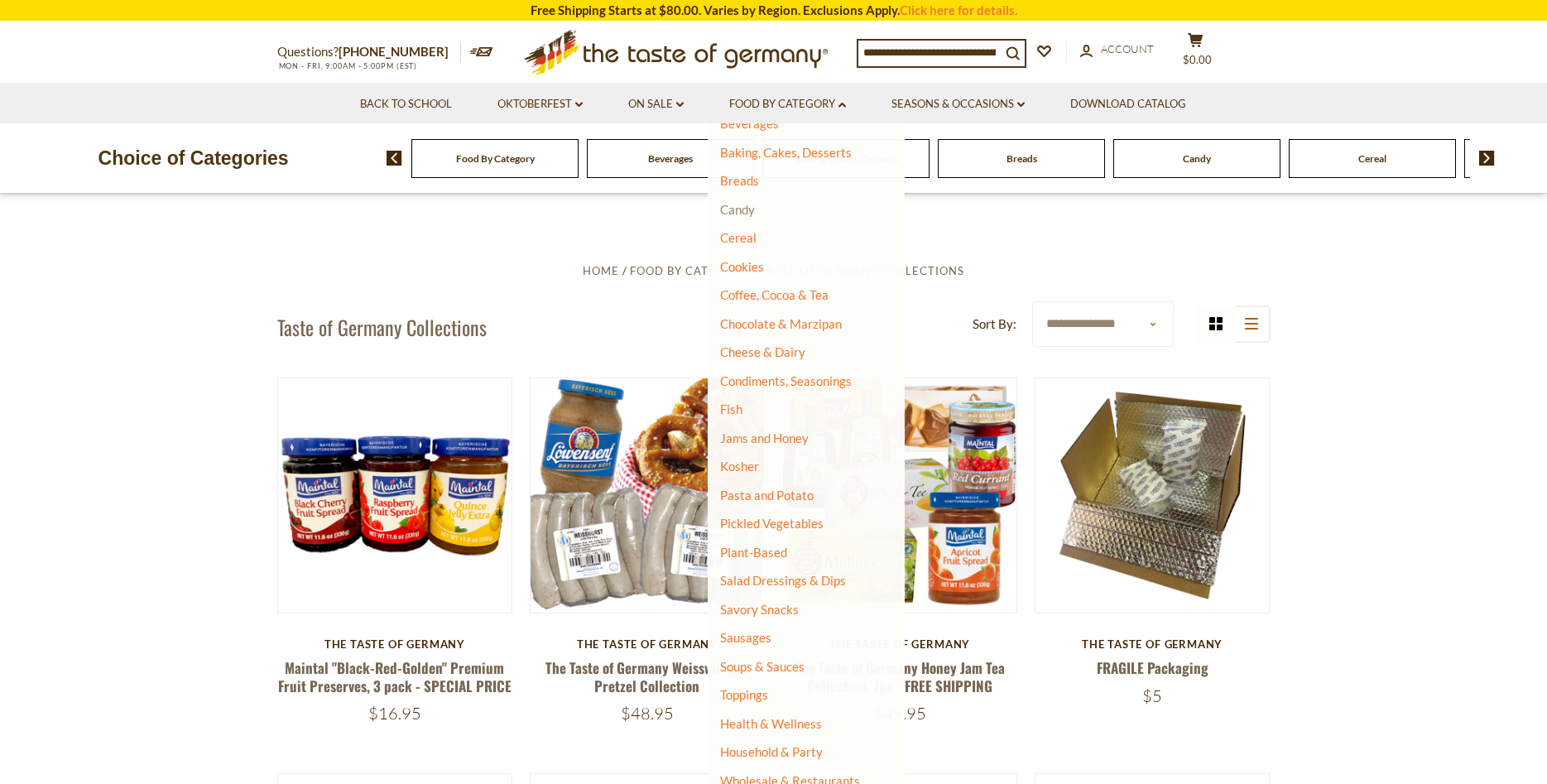
click at [752, 211] on link "Candy" at bounding box center [737, 209] width 34 height 15
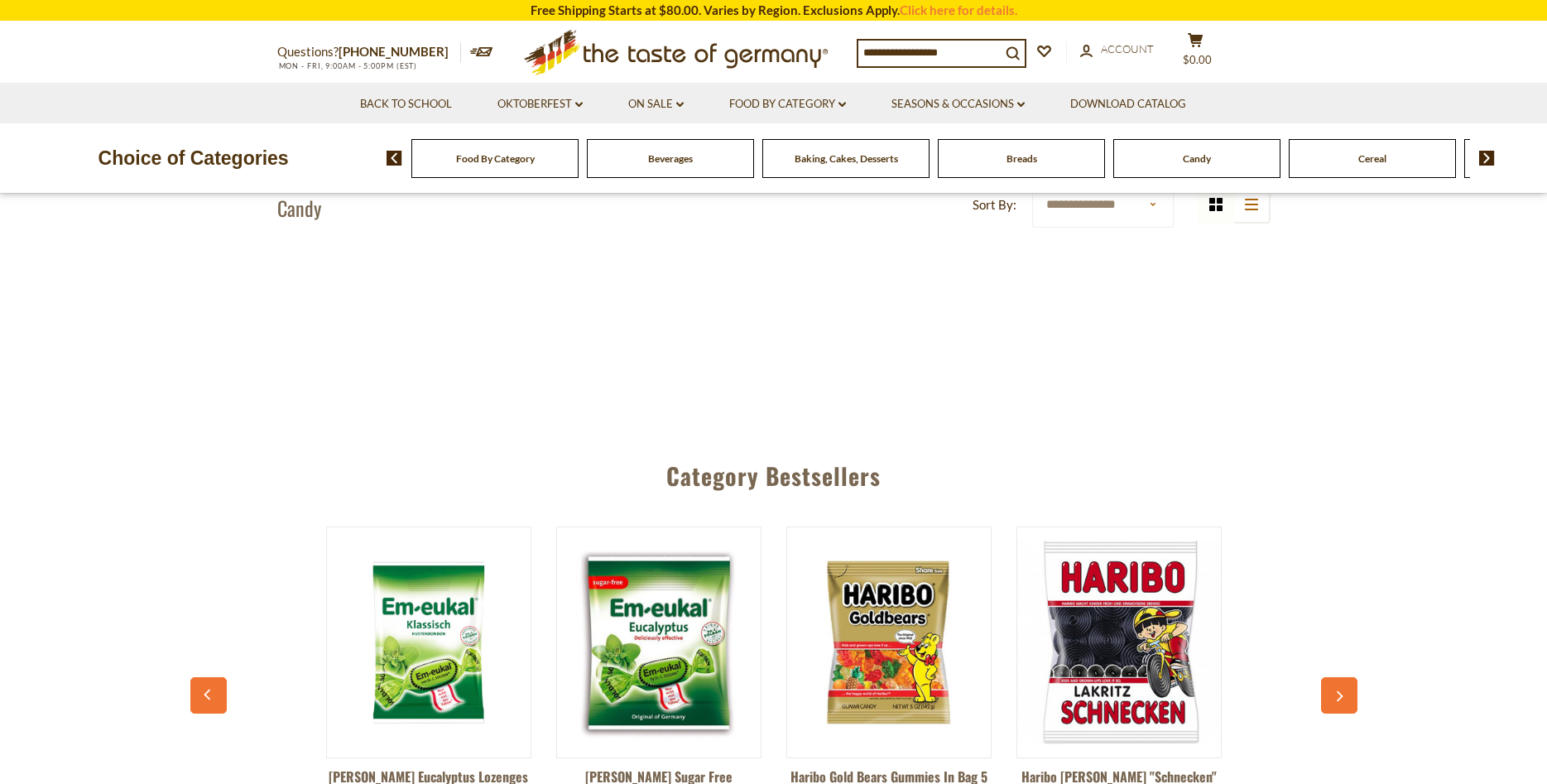
scroll to position [844, 0]
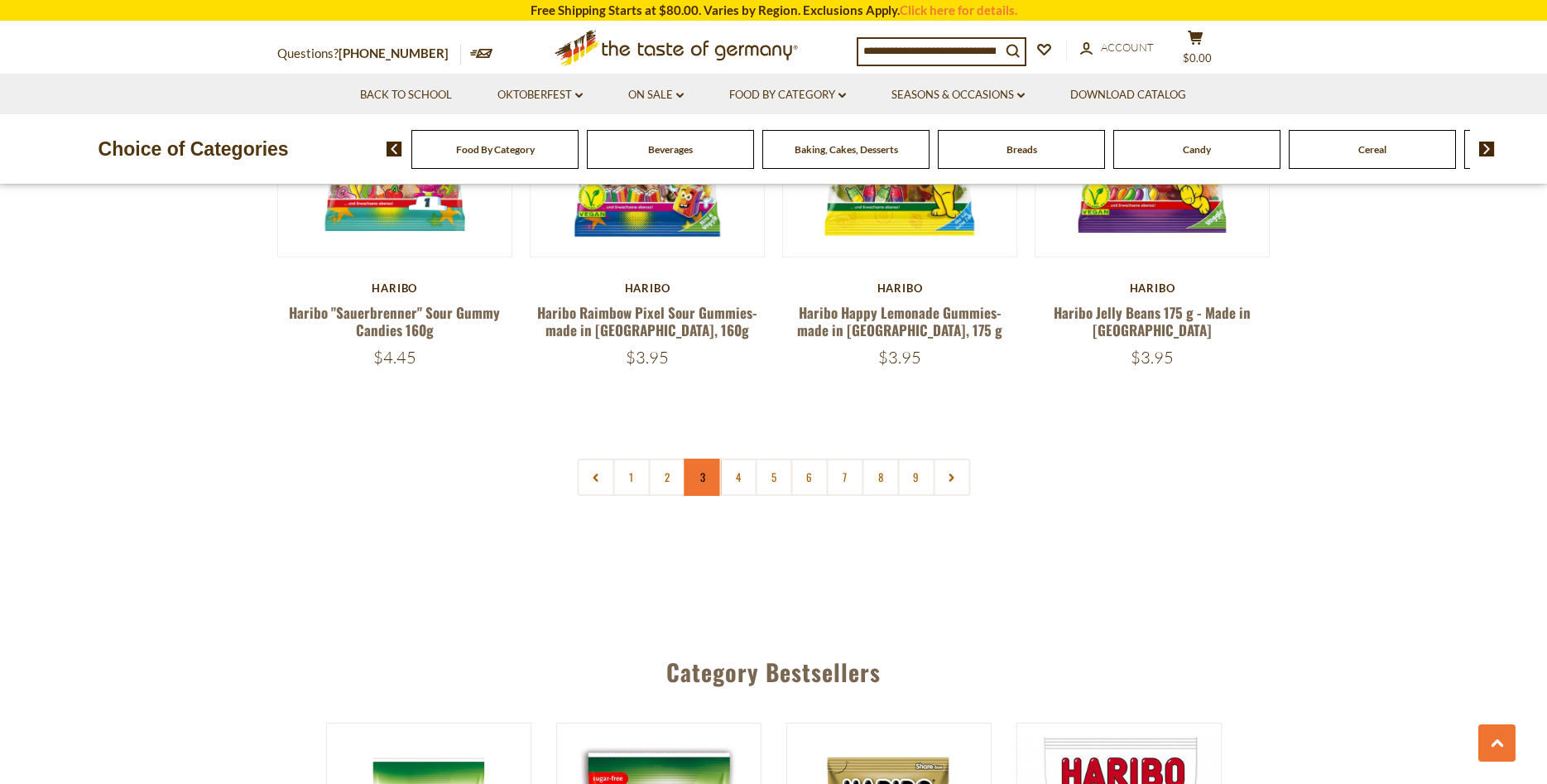
click at [704, 459] on link "3" at bounding box center [702, 477] width 37 height 37
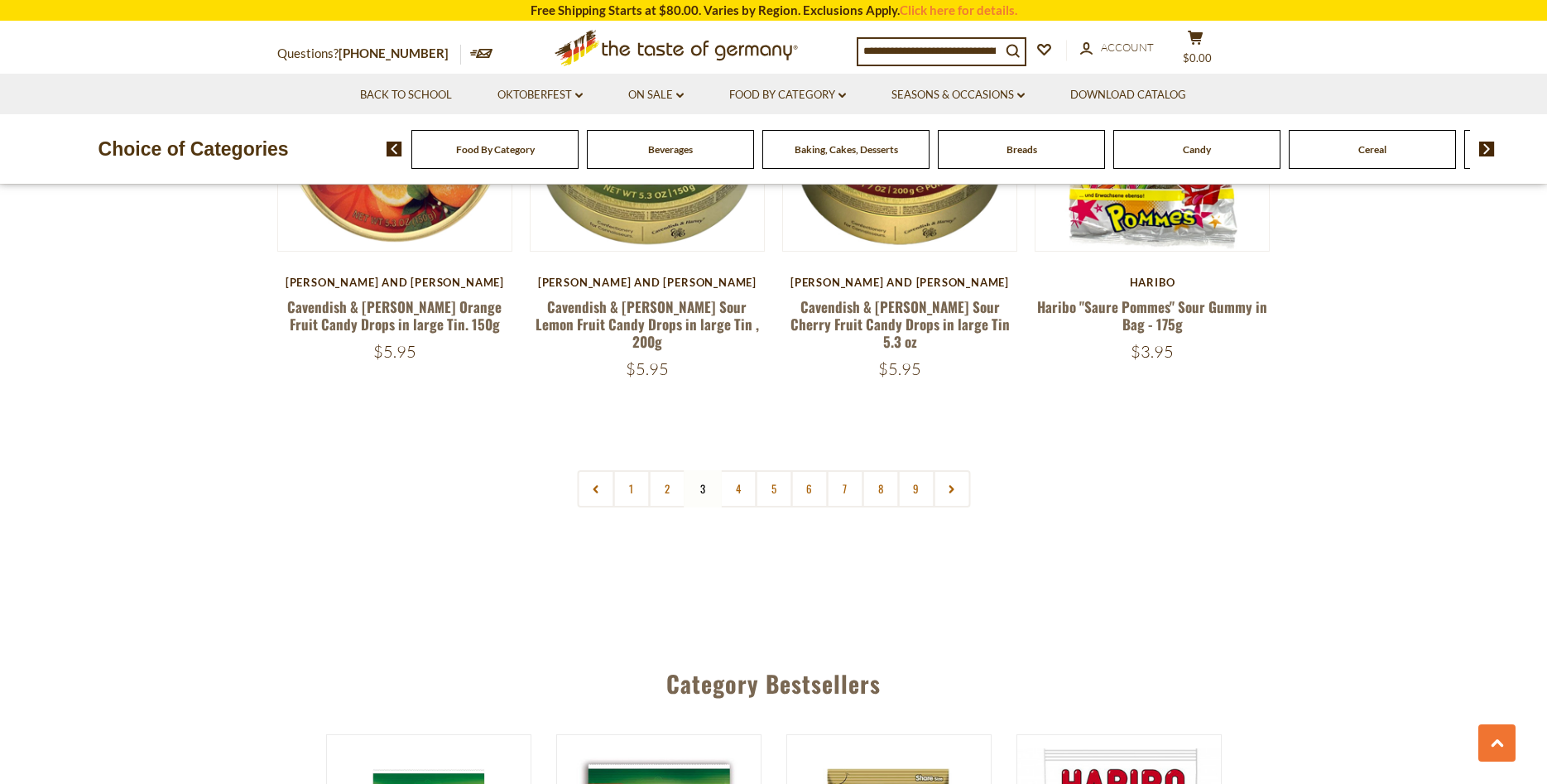
scroll to position [4486, 0]
